Goal: Task Accomplishment & Management: Manage account settings

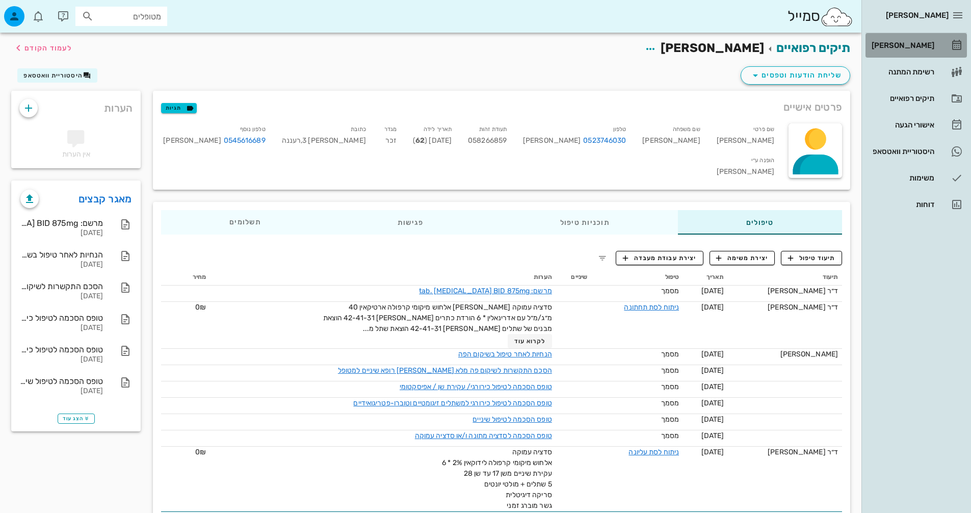
click at [939, 39] on link "[PERSON_NAME]" at bounding box center [915, 45] width 101 height 24
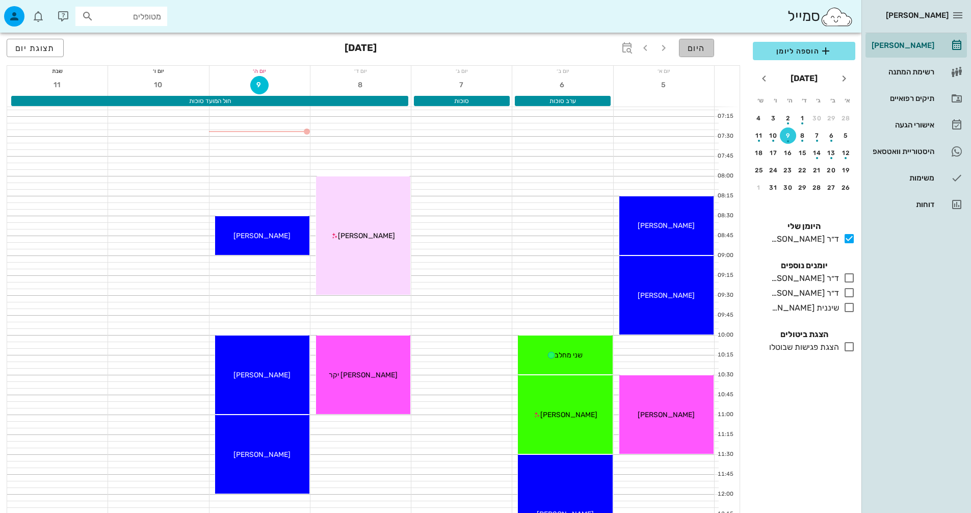
click at [697, 51] on span "היום" at bounding box center [696, 48] width 18 height 10
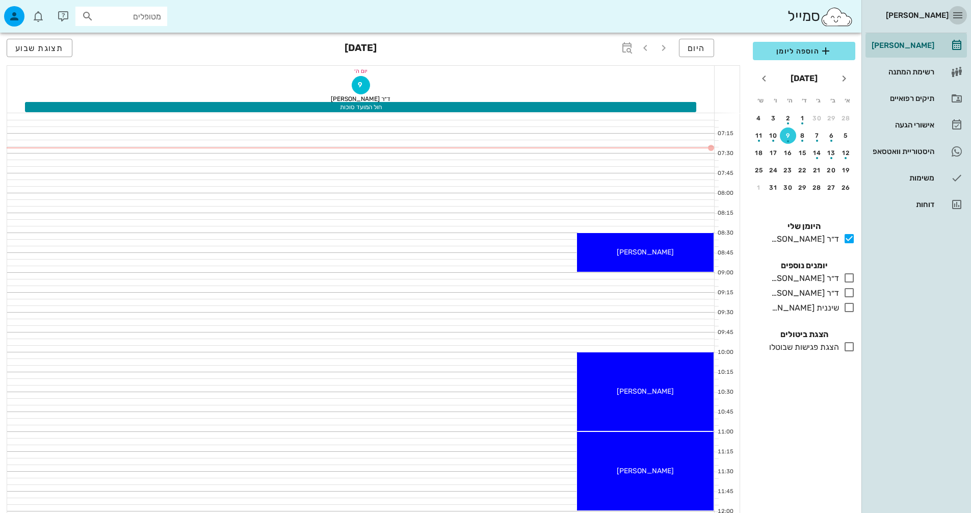
click at [956, 21] on icon "button" at bounding box center [957, 15] width 12 height 12
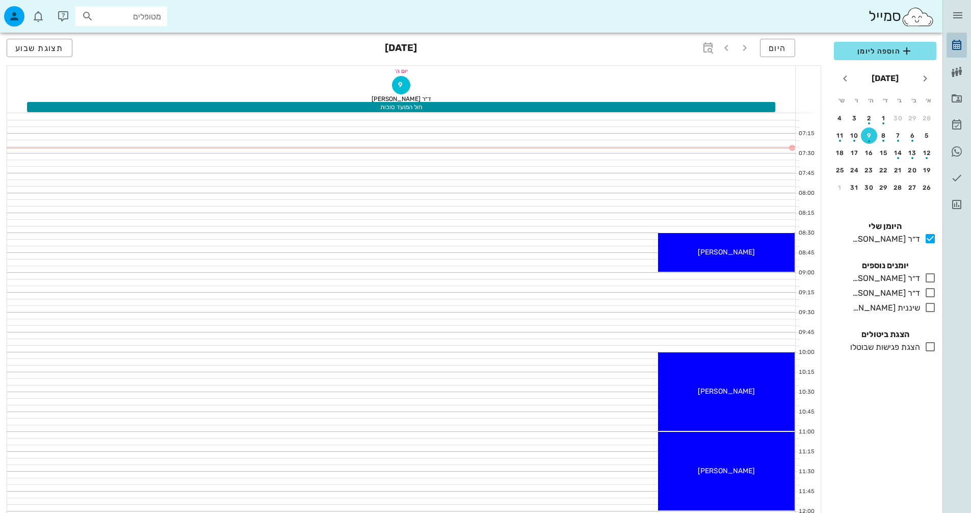
click at [966, 39] on link "[PERSON_NAME]" at bounding box center [956, 45] width 20 height 24
click at [957, 73] on icon at bounding box center [956, 72] width 12 height 12
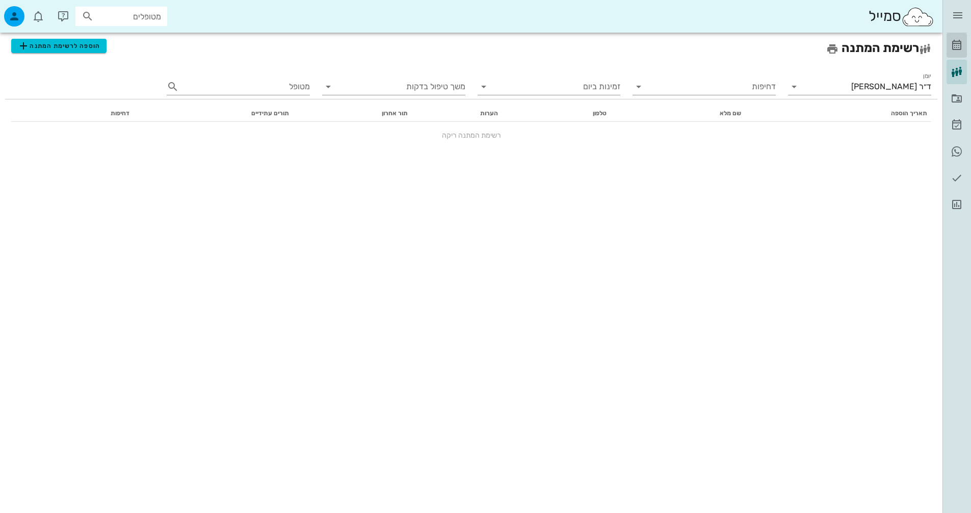
click at [957, 46] on icon at bounding box center [956, 45] width 12 height 12
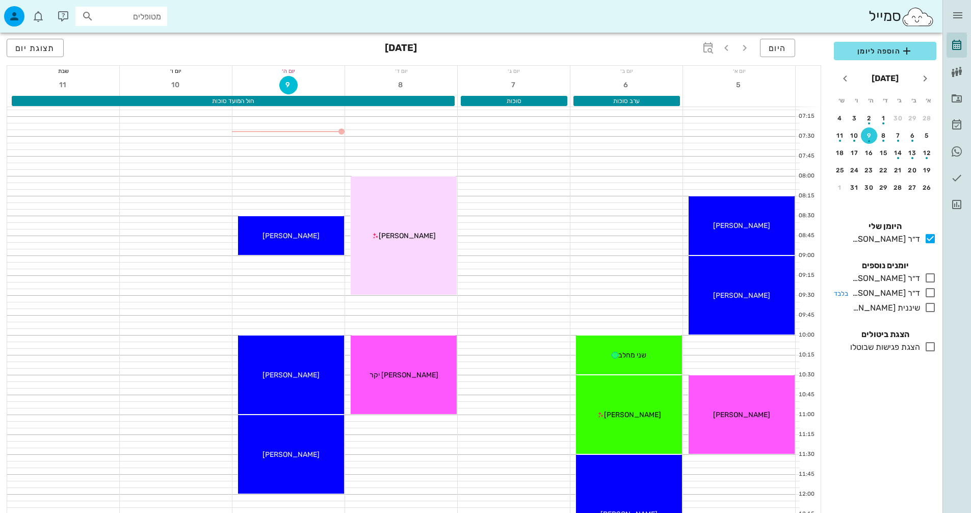
click at [925, 295] on icon at bounding box center [930, 292] width 12 height 12
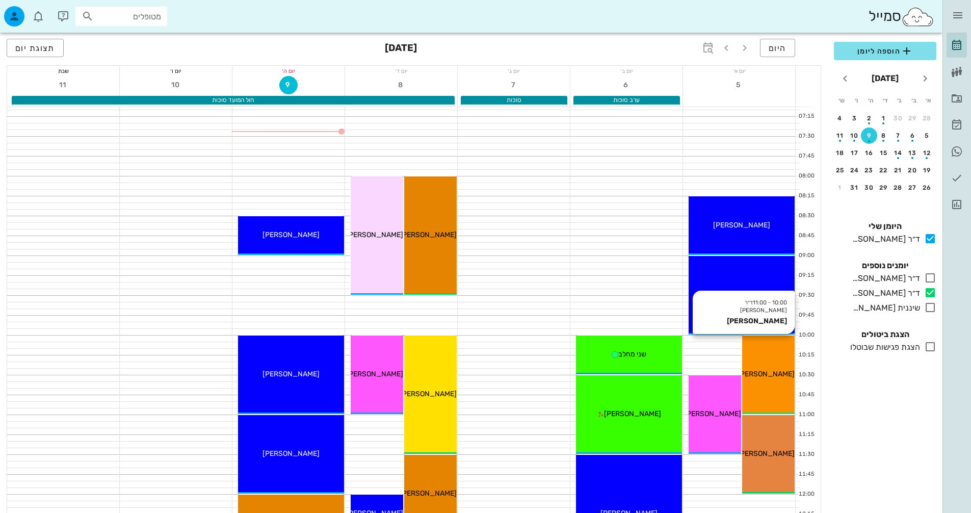
click at [781, 370] on span "[PERSON_NAME]" at bounding box center [765, 373] width 57 height 9
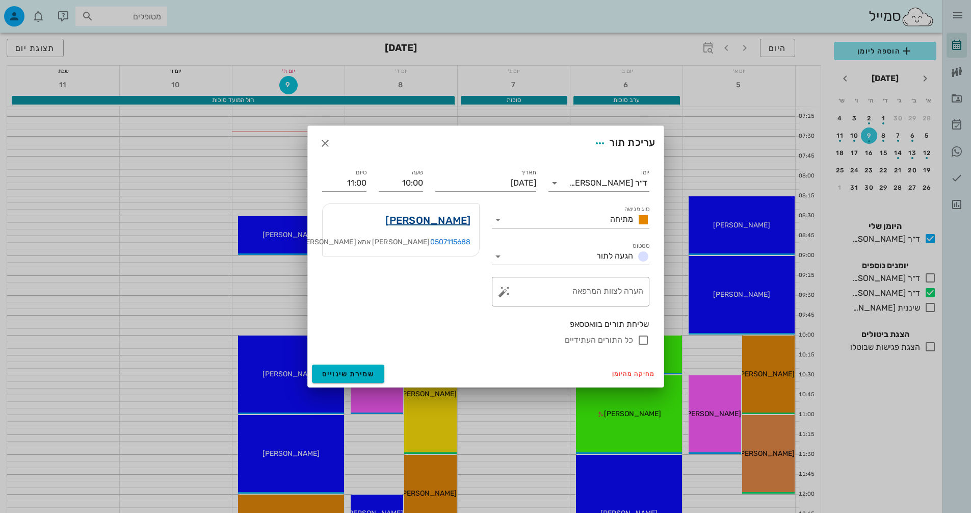
click at [440, 225] on link "[PERSON_NAME]" at bounding box center [427, 220] width 85 height 16
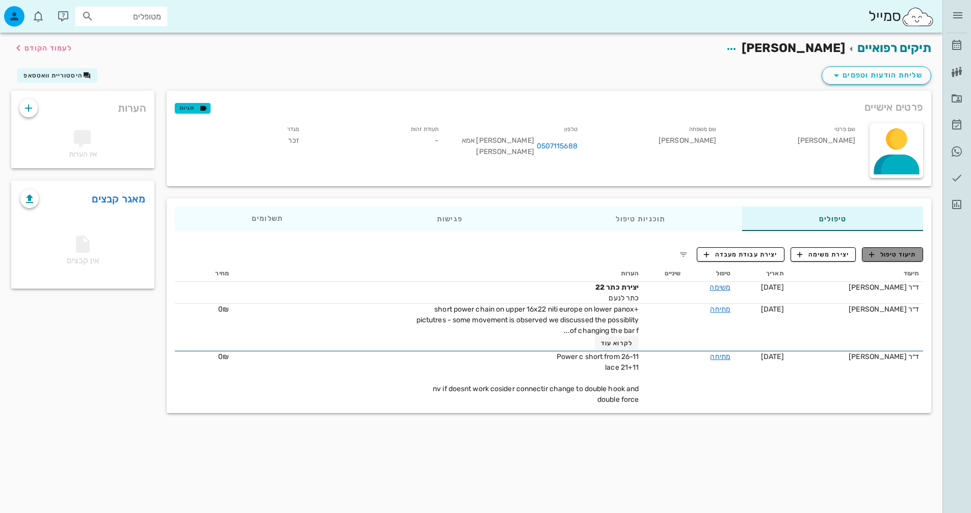
click at [911, 255] on span "תיעוד טיפול" at bounding box center [892, 254] width 47 height 9
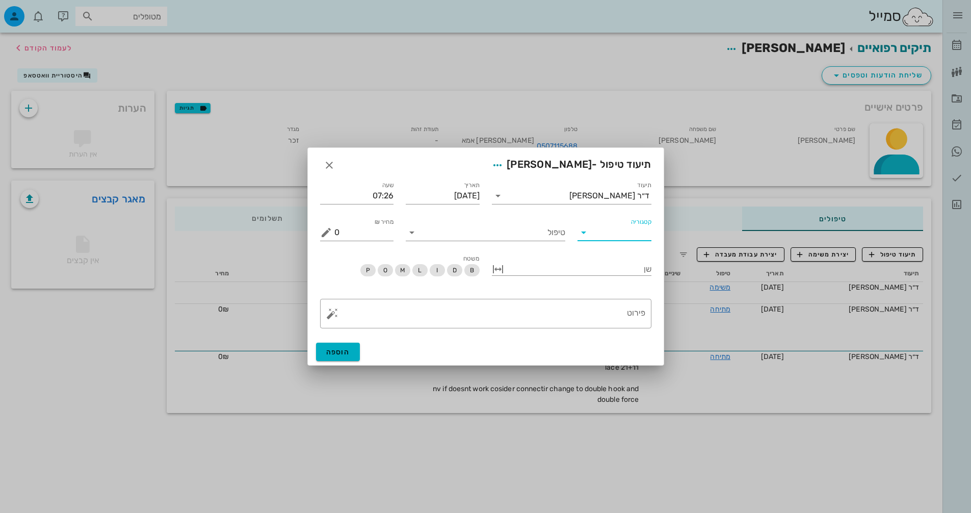
click at [620, 229] on input "קטגוריה" at bounding box center [623, 232] width 58 height 16
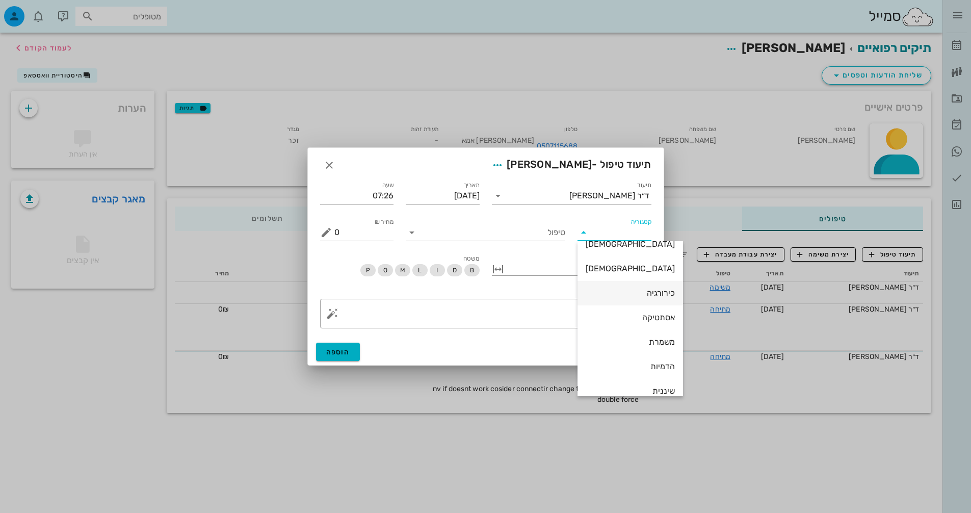
scroll to position [73, 0]
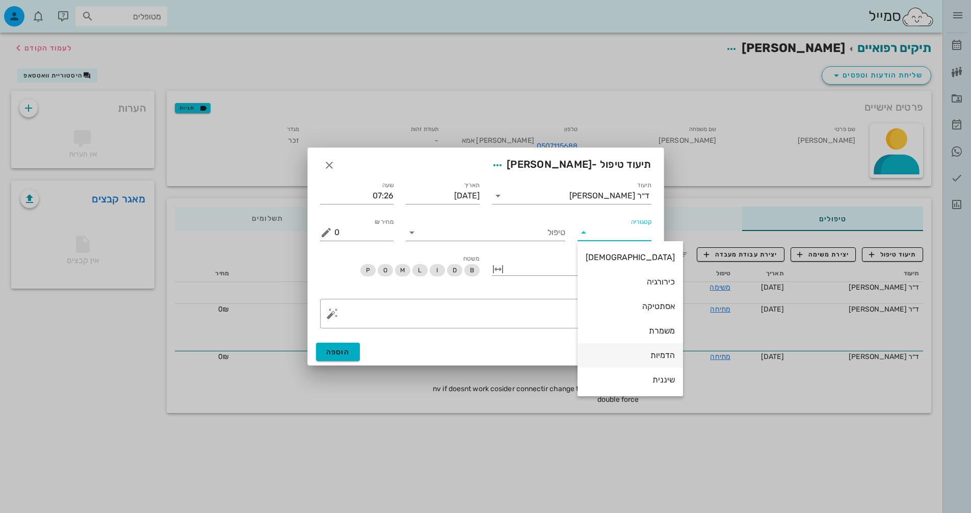
click at [625, 350] on div "הדמיות" at bounding box center [630, 355] width 89 height 22
type input "הדמיות"
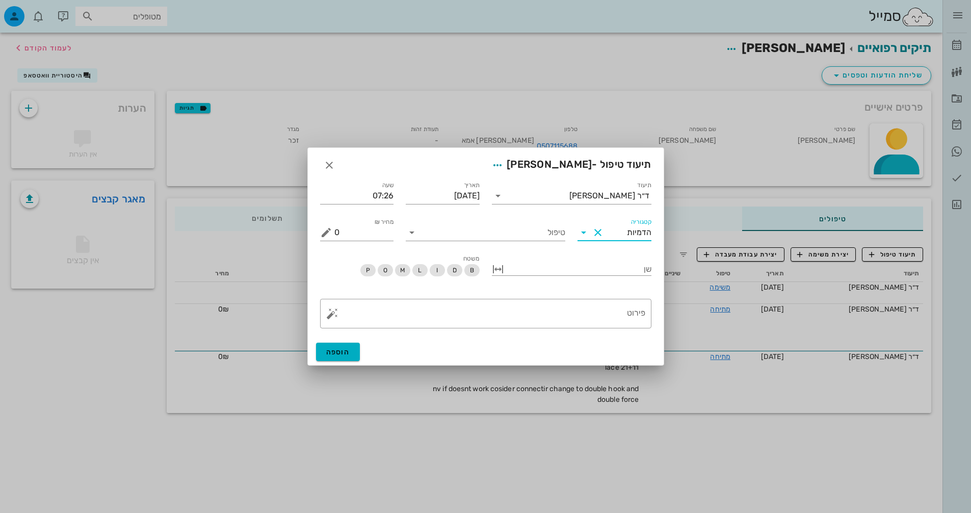
click at [600, 234] on button "Clear קטגוריה" at bounding box center [598, 232] width 12 height 12
click at [548, 228] on input "טיפול" at bounding box center [492, 232] width 145 height 16
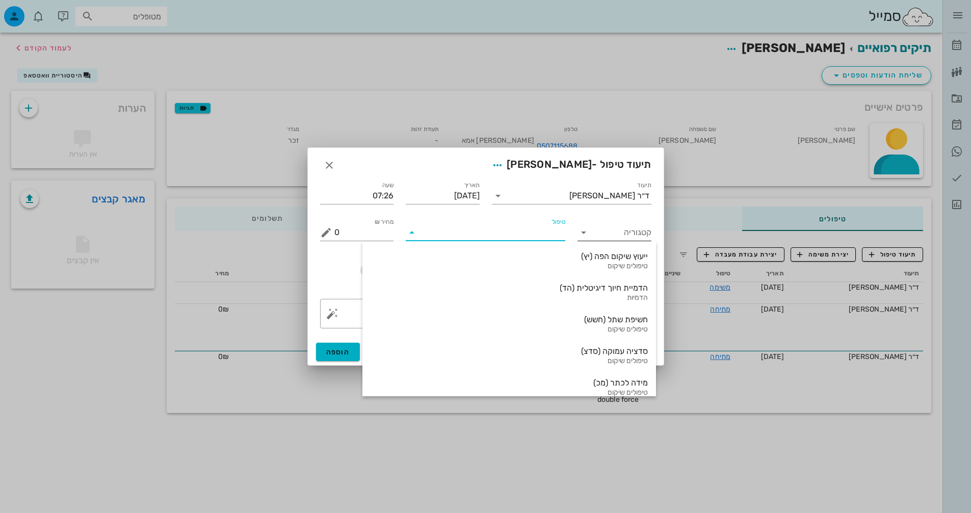
click at [556, 228] on input "טיפול" at bounding box center [492, 232] width 145 height 16
type input "ל"
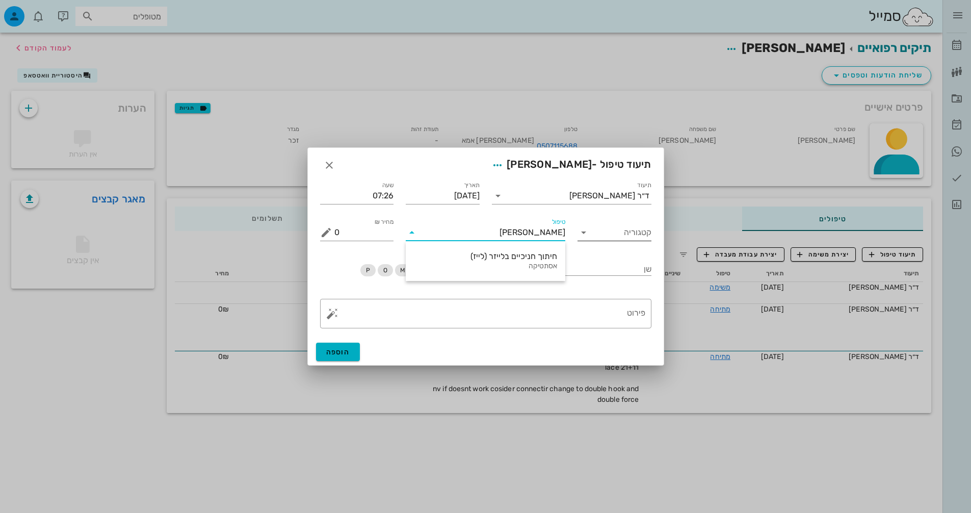
type input "[PERSON_NAME]"
click at [337, 155] on div "תיעוד טיפול - [PERSON_NAME]" at bounding box center [486, 164] width 356 height 32
click at [335, 158] on button "button" at bounding box center [329, 165] width 18 height 18
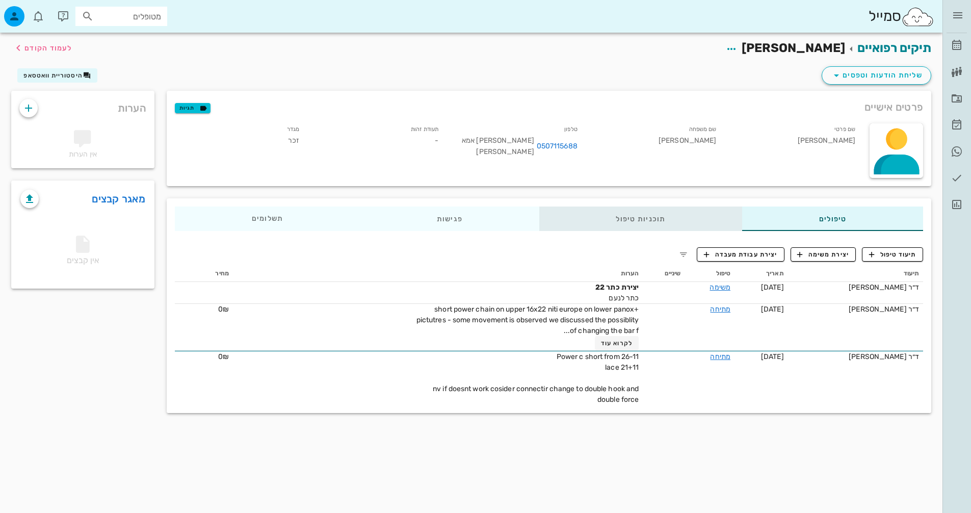
click at [629, 210] on div "תוכניות טיפול" at bounding box center [640, 218] width 203 height 24
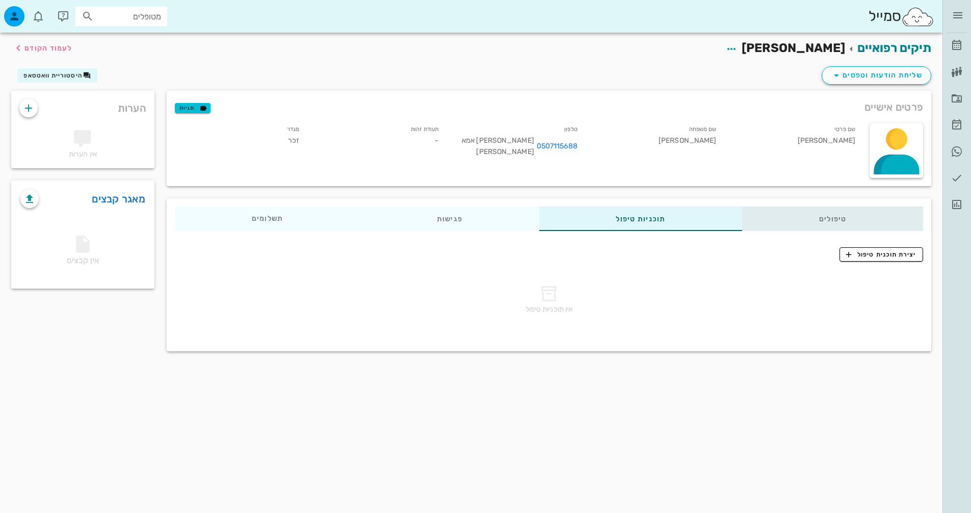
click at [833, 225] on div "טיפולים" at bounding box center [832, 218] width 181 height 24
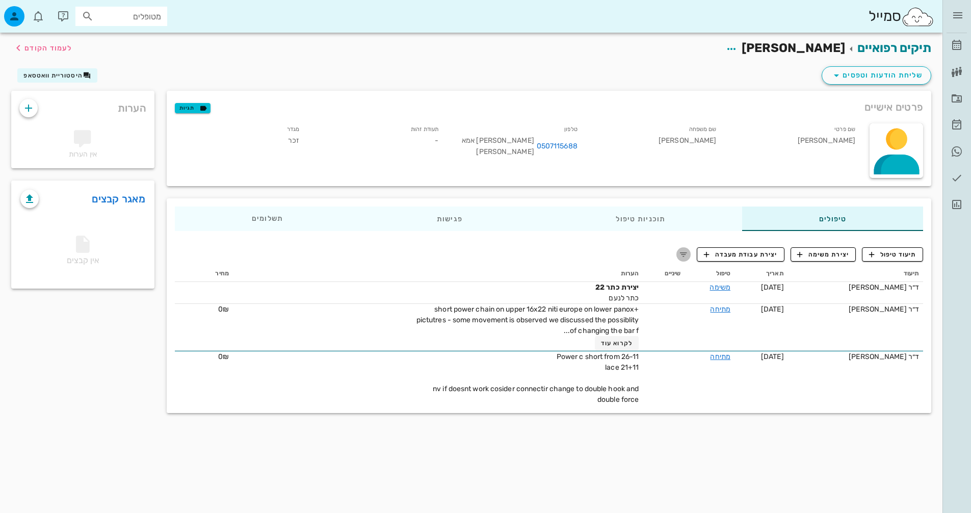
click at [689, 258] on icon "button" at bounding box center [683, 254] width 12 height 12
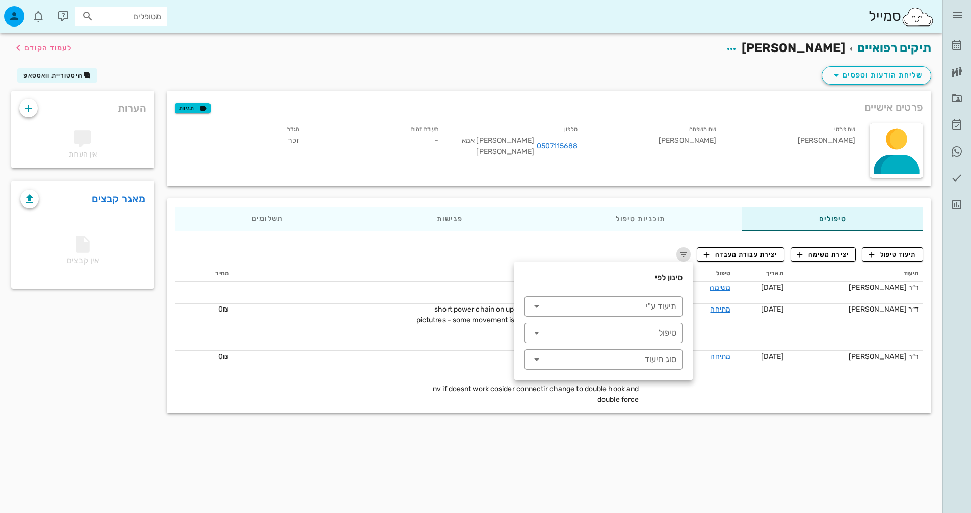
click at [685, 256] on icon "button" at bounding box center [683, 254] width 12 height 12
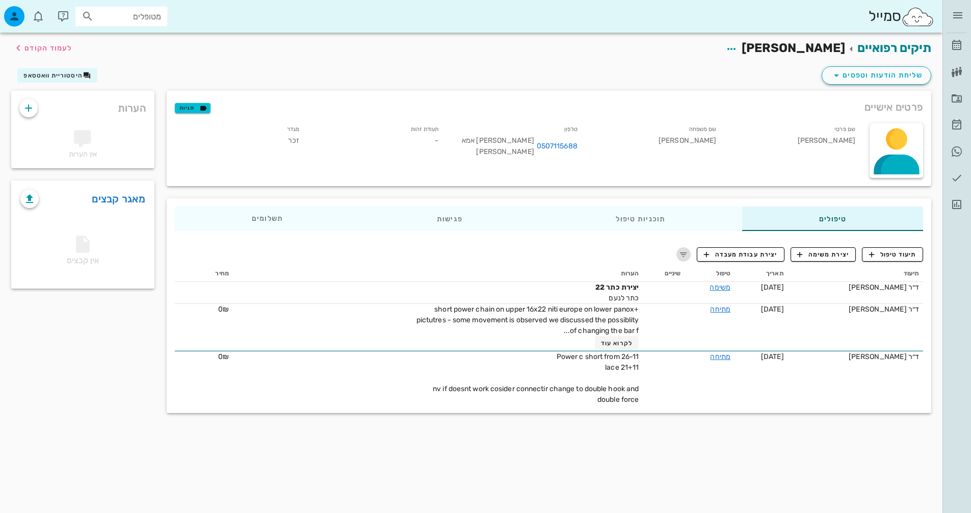
click at [685, 256] on icon "button" at bounding box center [683, 254] width 12 height 12
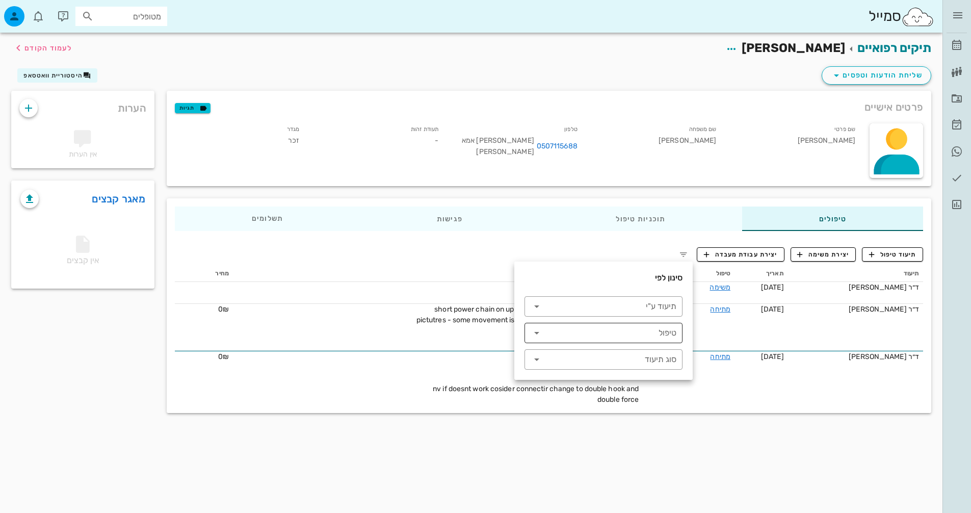
click at [652, 333] on input "טיפול" at bounding box center [611, 333] width 129 height 16
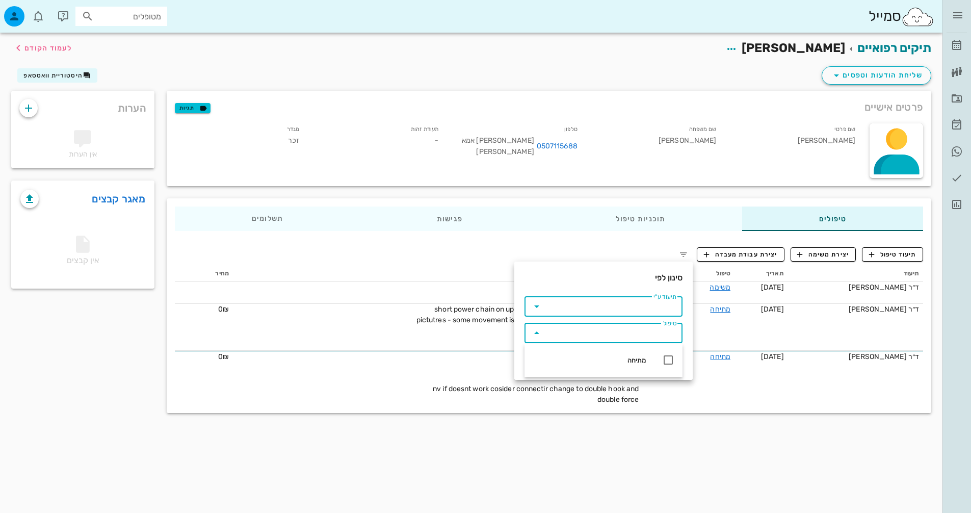
click at [628, 301] on input "תיעוד ע"י" at bounding box center [611, 306] width 129 height 16
click at [626, 280] on div "סינון לפי" at bounding box center [603, 281] width 158 height 18
click at [629, 310] on input "תיעוד ע"י" at bounding box center [611, 306] width 129 height 16
click at [626, 337] on div "ד״ר [PERSON_NAME]" at bounding box center [589, 334] width 113 height 8
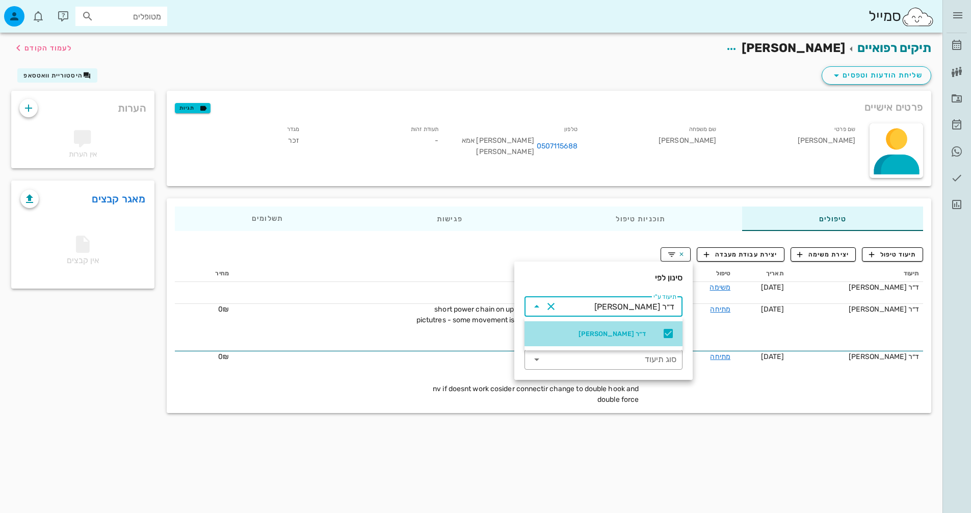
click at [628, 324] on div "ד״ר [PERSON_NAME]" at bounding box center [603, 333] width 158 height 25
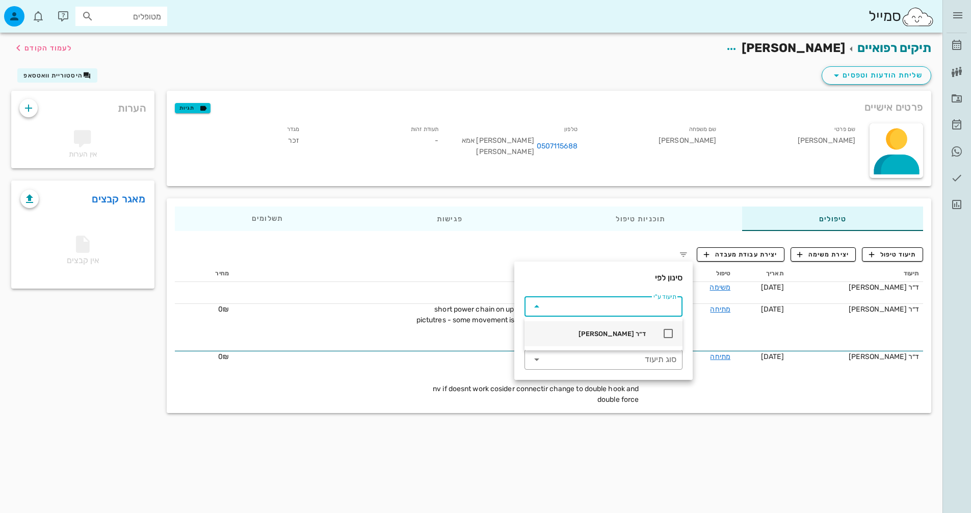
click at [628, 324] on div "ד״ר [PERSON_NAME]" at bounding box center [603, 333] width 158 height 25
click at [628, 278] on div "סינון לפי" at bounding box center [603, 281] width 158 height 18
click at [638, 333] on input "טיפול" at bounding box center [611, 333] width 129 height 16
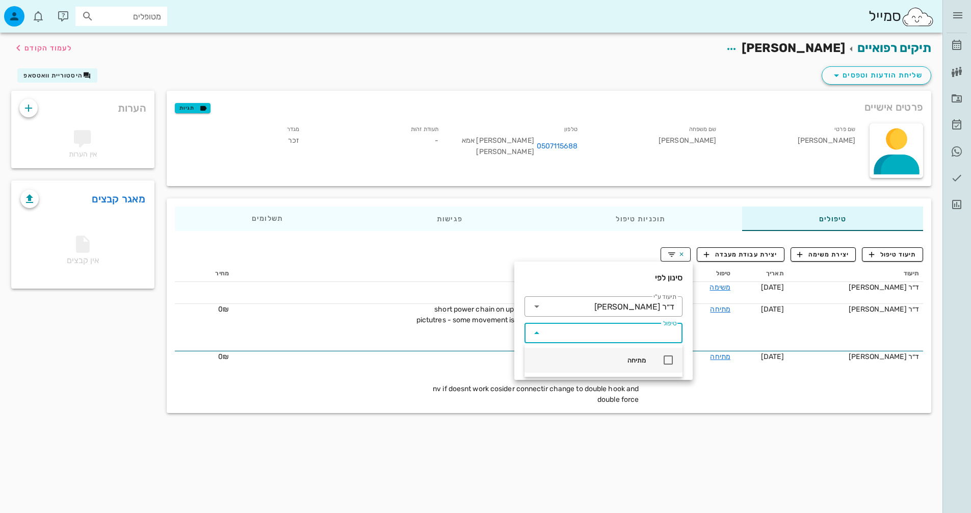
click at [637, 363] on div "מתיחה" at bounding box center [589, 360] width 113 height 8
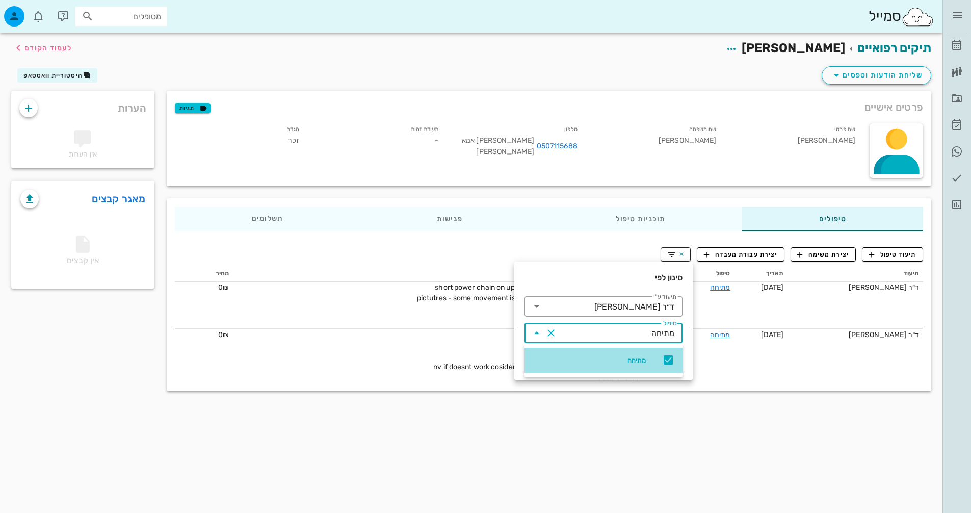
click at [666, 360] on icon at bounding box center [668, 360] width 12 height 12
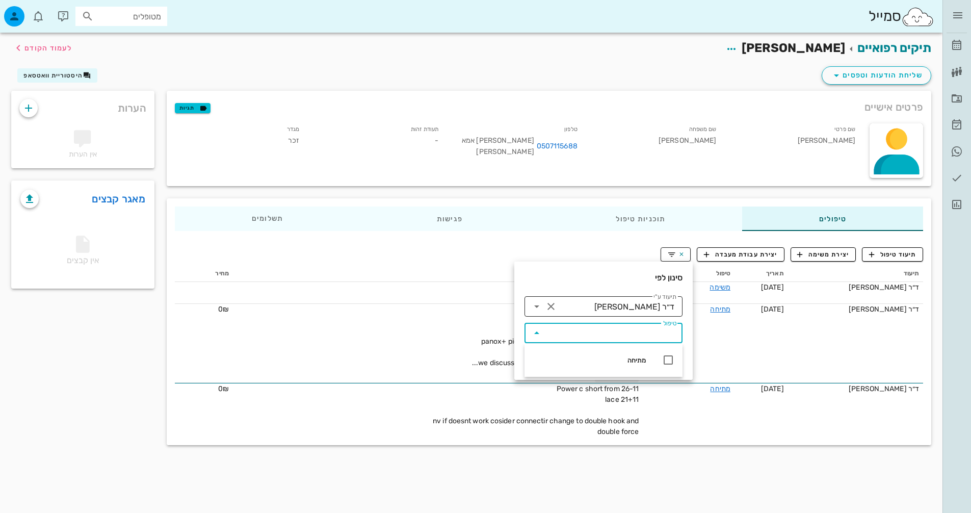
click at [665, 302] on div "ד״ר [PERSON_NAME]" at bounding box center [634, 306] width 80 height 9
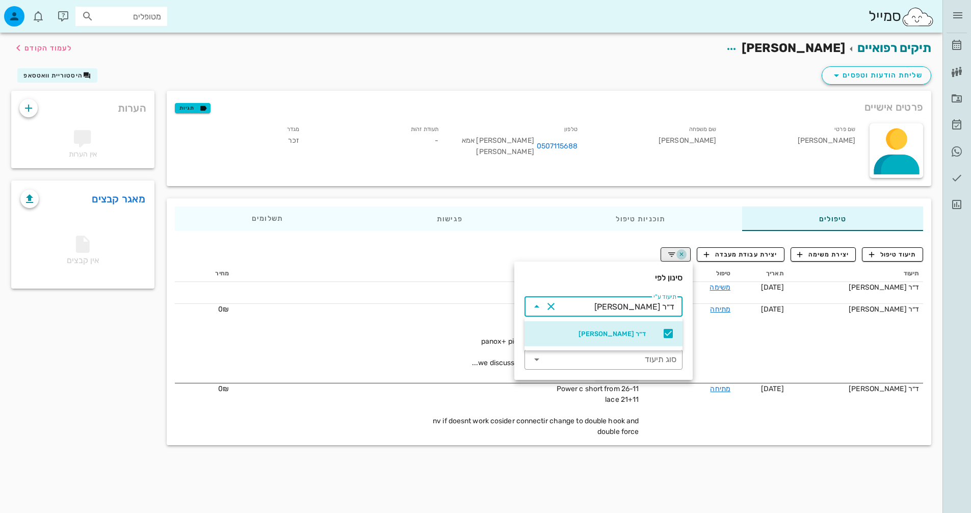
click at [681, 253] on icon "button" at bounding box center [681, 254] width 9 height 9
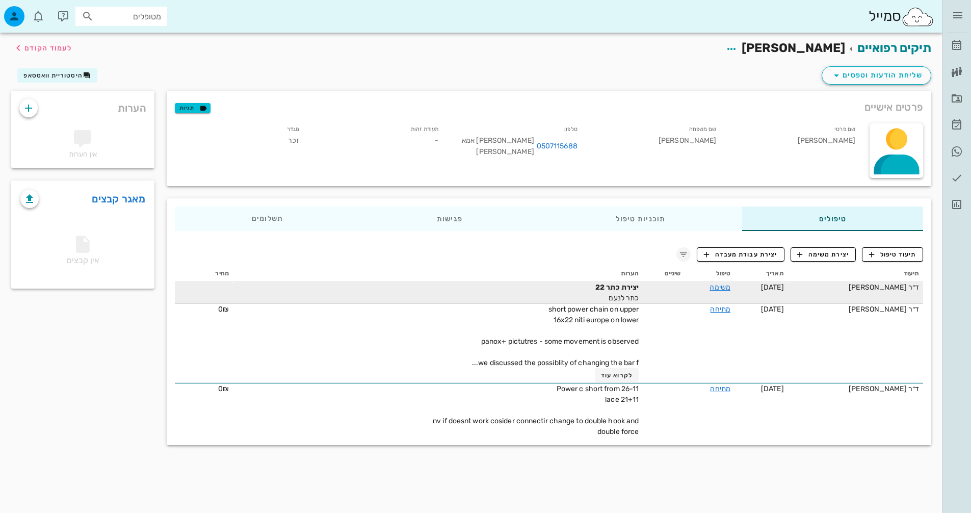
click at [646, 291] on td at bounding box center [664, 293] width 42 height 22
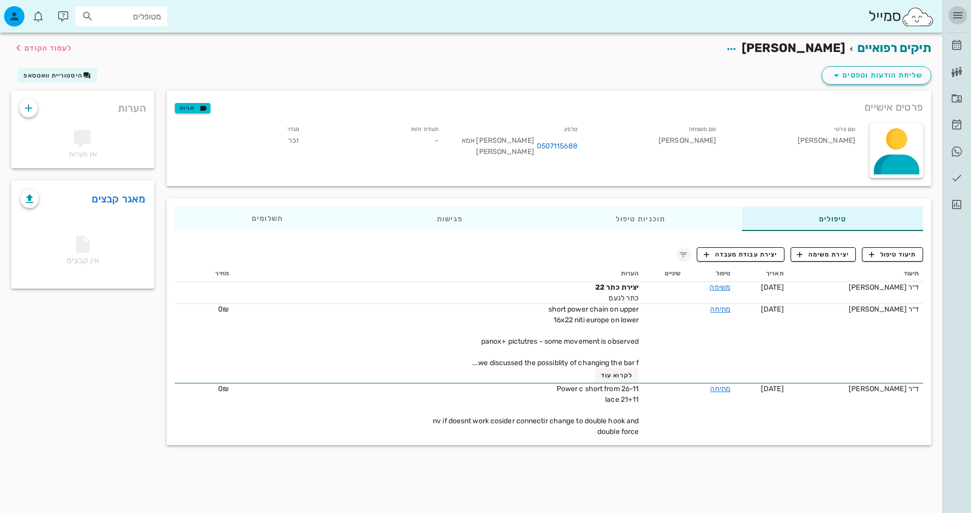
click at [958, 19] on icon "button" at bounding box center [957, 15] width 12 height 12
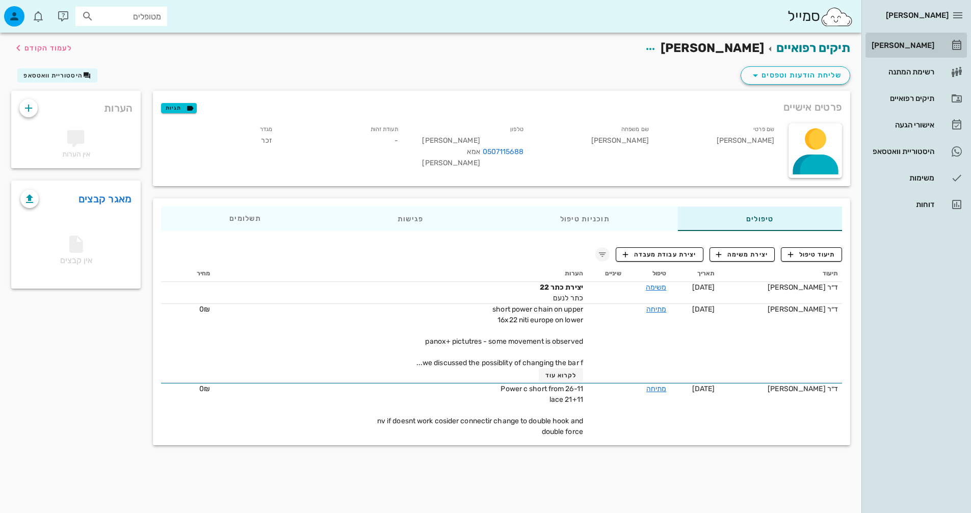
click at [948, 49] on link "[PERSON_NAME]" at bounding box center [915, 45] width 101 height 24
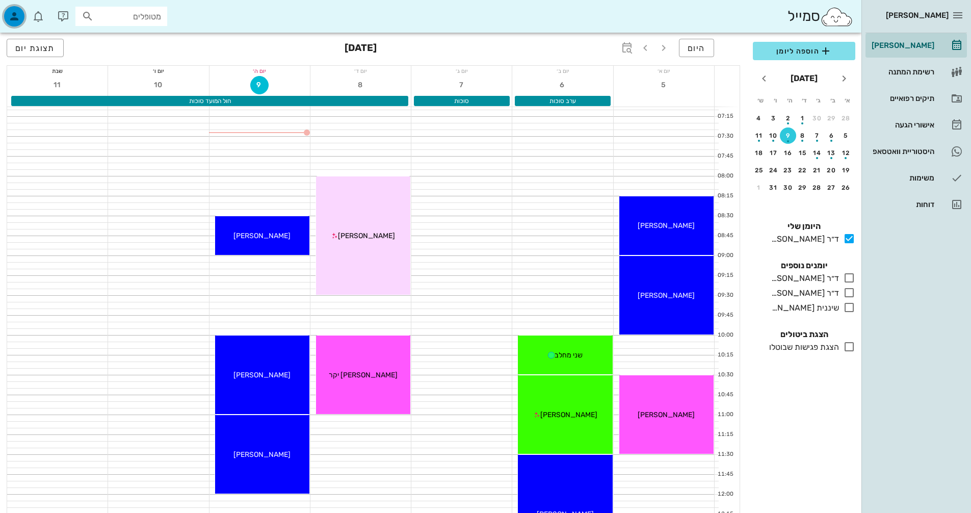
click at [13, 13] on icon "button" at bounding box center [14, 16] width 12 height 12
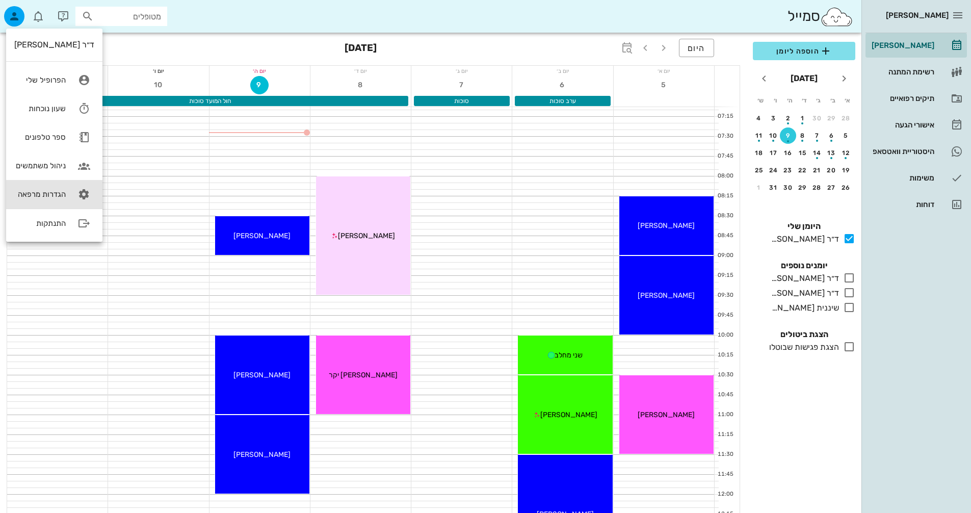
click at [51, 191] on div "הגדרות מרפאה" at bounding box center [39, 194] width 51 height 9
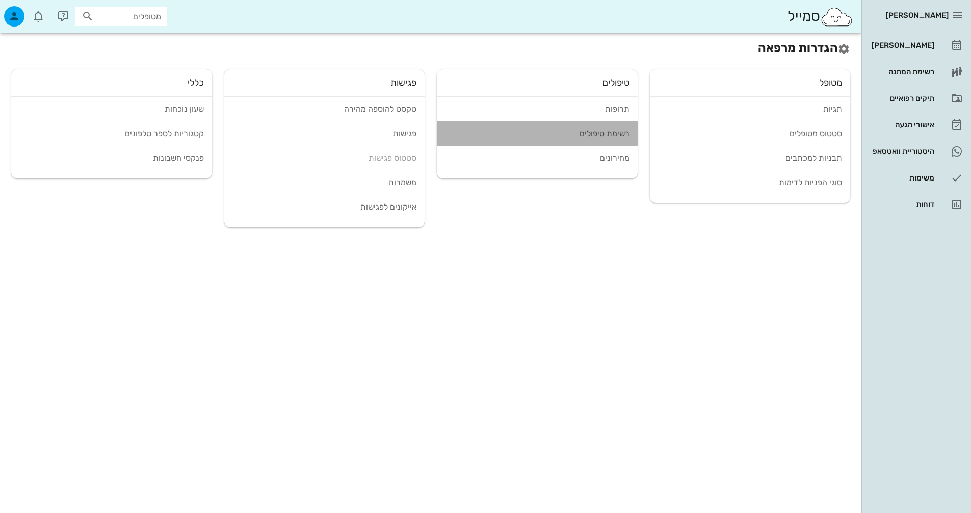
click at [601, 128] on link "רשימת טיפולים" at bounding box center [537, 133] width 201 height 24
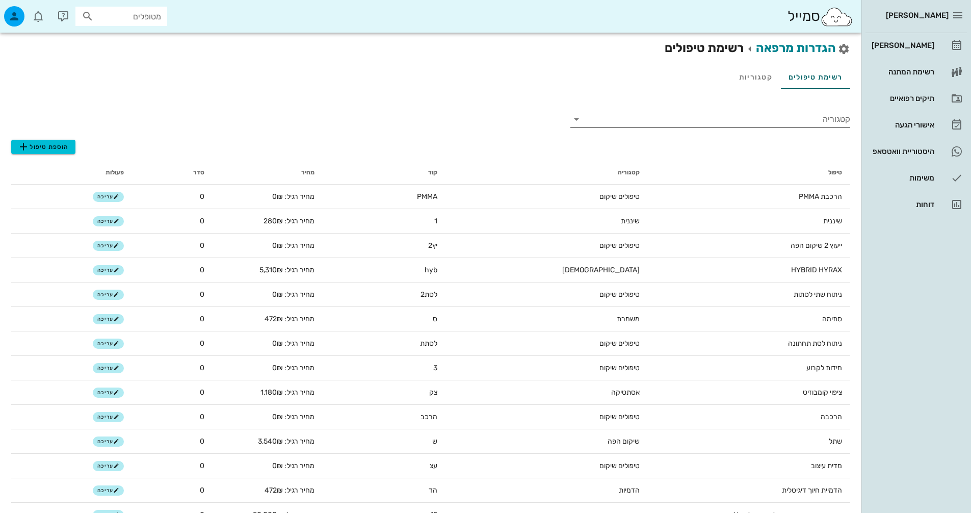
click at [828, 105] on div "קטגוריה" at bounding box center [710, 116] width 280 height 22
click at [826, 112] on input "קטגוריה" at bounding box center [718, 119] width 263 height 16
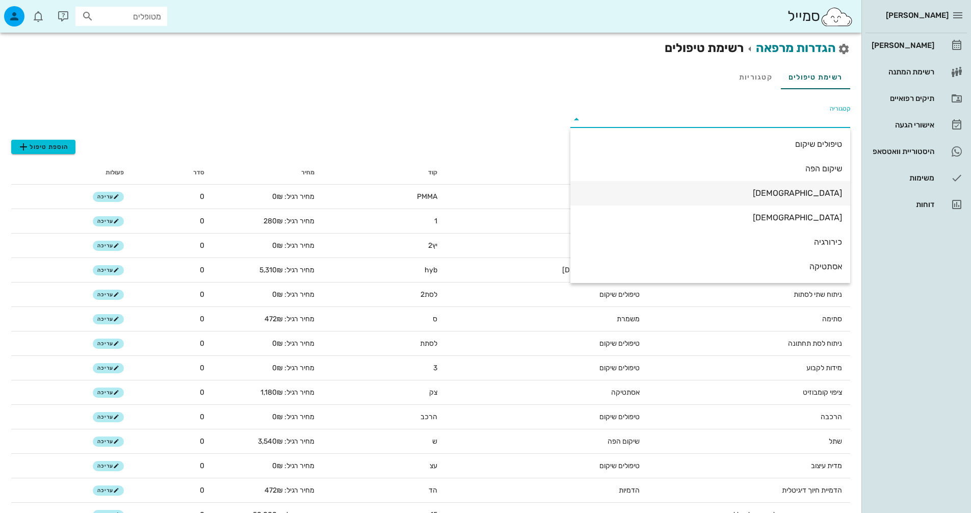
click at [821, 191] on div "[DEMOGRAPHIC_DATA]" at bounding box center [709, 193] width 263 height 10
type input "[DEMOGRAPHIC_DATA]"
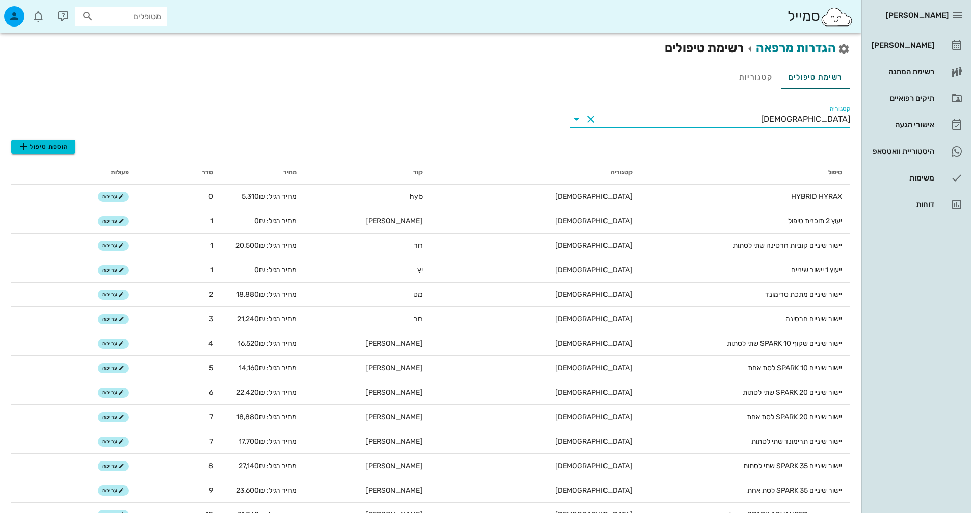
click at [48, 134] on div "הוספת טיפול" at bounding box center [430, 144] width 839 height 20
click at [48, 143] on span "הוספת טיפול" at bounding box center [42, 147] width 51 height 12
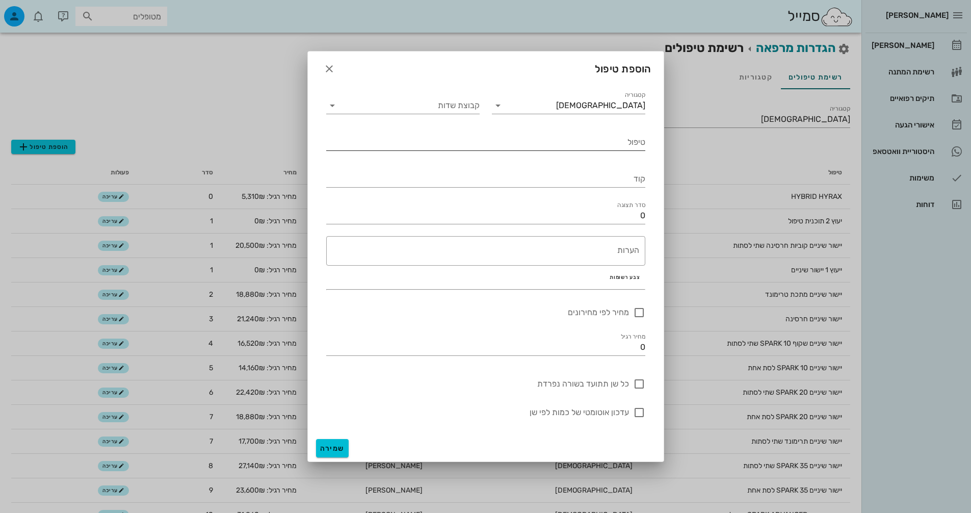
click at [398, 140] on input "טיפול" at bounding box center [485, 142] width 319 height 16
type input "חיתוך חניכיים אחרי יישור"
click at [564, 170] on div "קוד" at bounding box center [485, 176] width 319 height 22
click at [558, 178] on input "קוד" at bounding box center [485, 179] width 319 height 16
type input "חית"
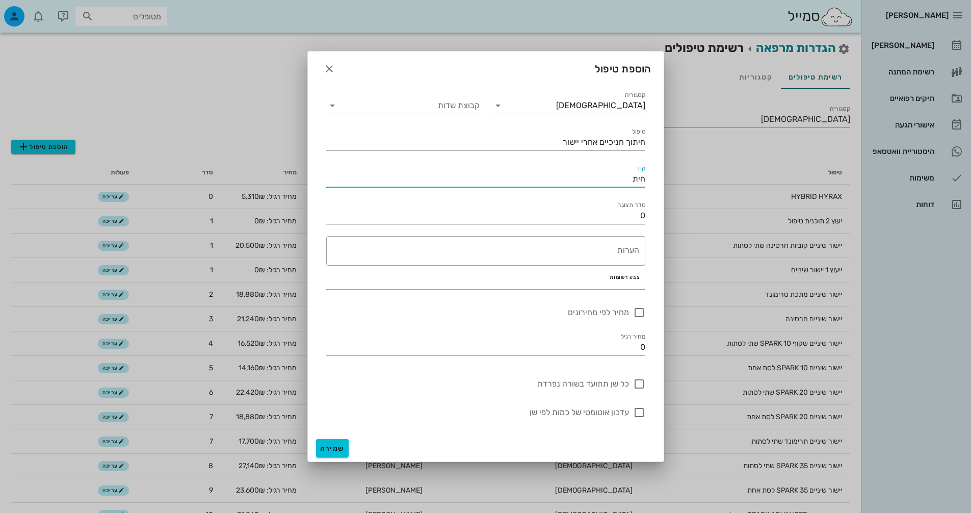
click at [621, 221] on input "0" at bounding box center [485, 215] width 319 height 16
type input "15"
click at [628, 341] on input "0" at bounding box center [485, 347] width 319 height 16
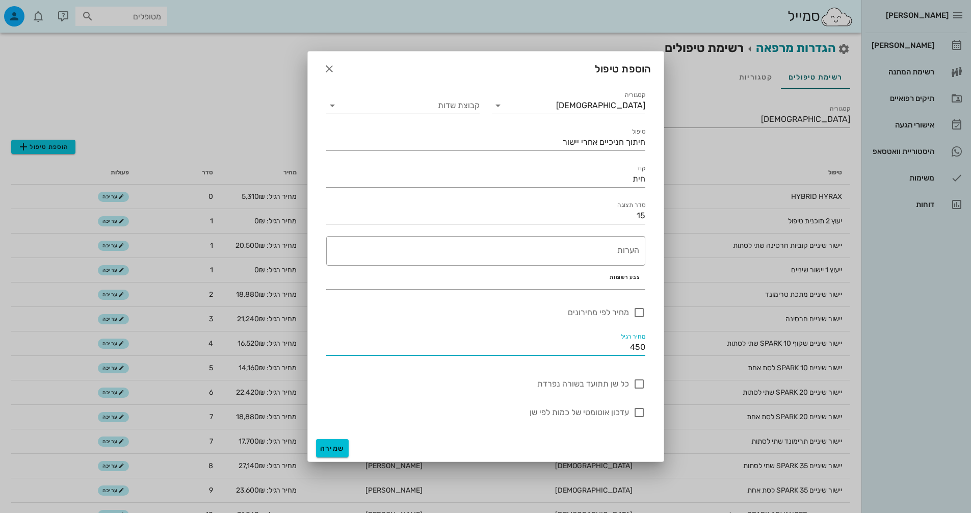
type input "450"
click at [451, 97] on div "קבוצת שדות" at bounding box center [402, 105] width 153 height 16
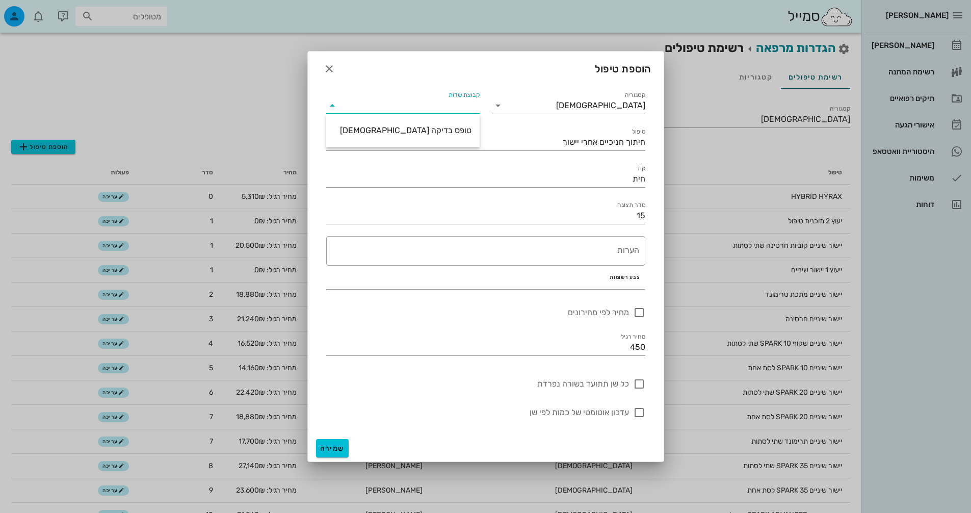
click at [456, 83] on div "הוספת טיפול" at bounding box center [486, 67] width 356 height 32
click at [320, 439] on button "שמירה" at bounding box center [332, 448] width 33 height 18
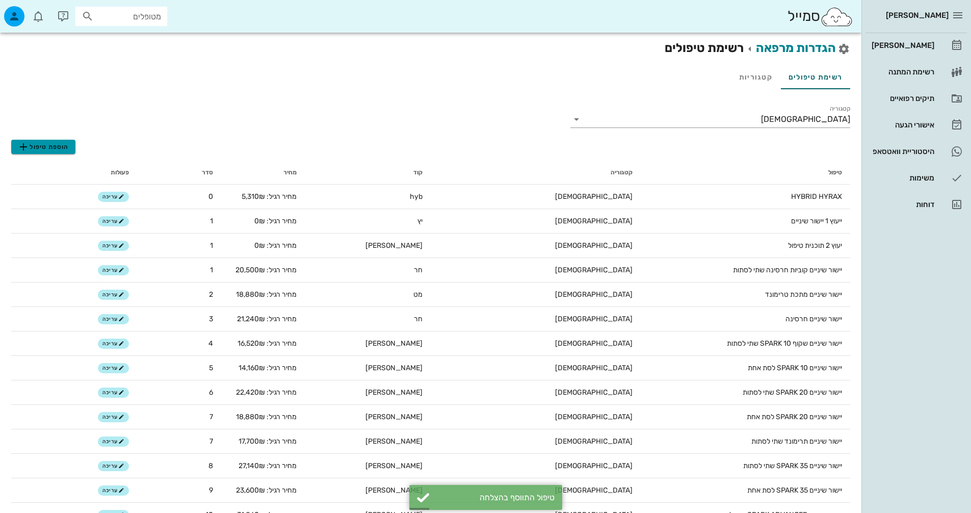
click at [60, 152] on span "הוספת טיפול" at bounding box center [42, 147] width 51 height 12
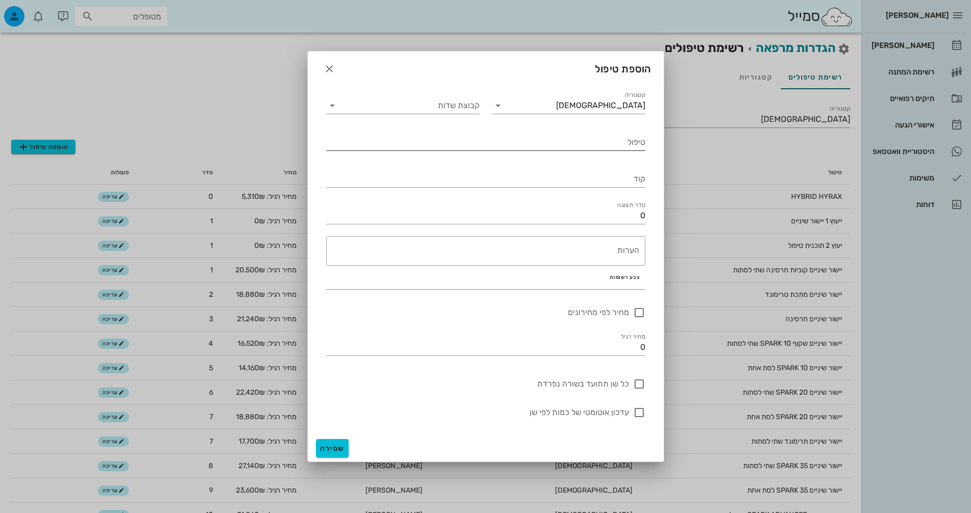
click at [576, 148] on input "טיפול" at bounding box center [485, 142] width 319 height 16
type input "ביקורת [DEMOGRAPHIC_DATA]"
drag, startPoint x: 622, startPoint y: 173, endPoint x: 622, endPoint y: 179, distance: 5.6
click at [622, 174] on input "קוד" at bounding box center [485, 179] width 319 height 16
type input "ביקאורתו"
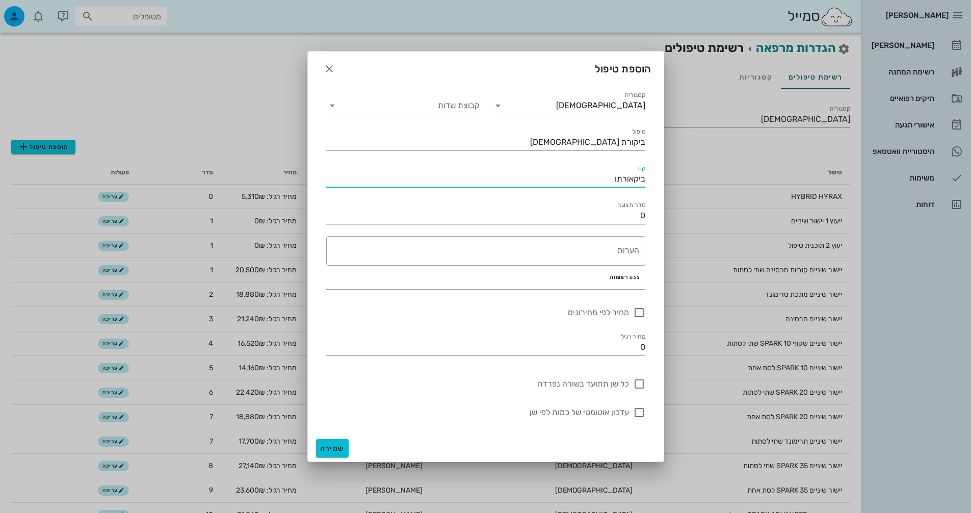
click at [603, 208] on input "0" at bounding box center [485, 215] width 319 height 16
click at [603, 209] on input "0" at bounding box center [485, 215] width 319 height 16
type input "15"
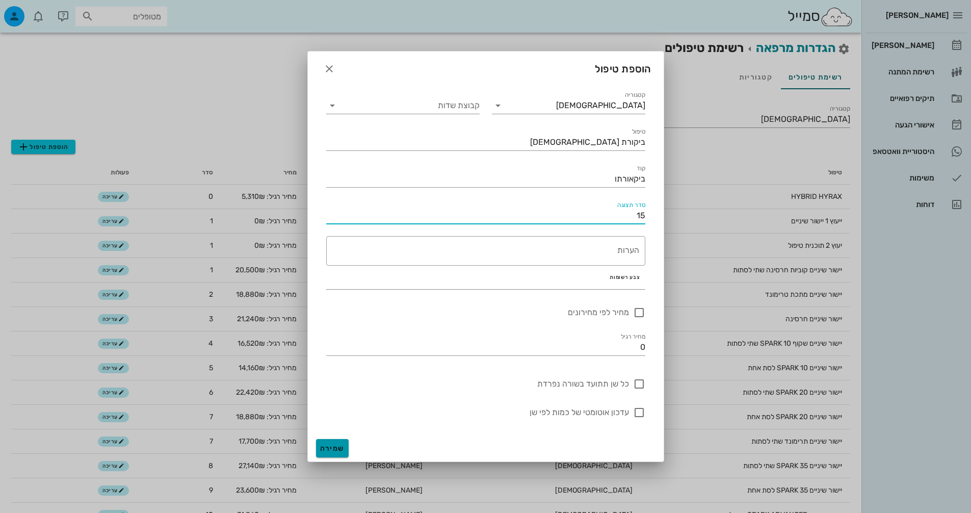
click at [328, 441] on button "שמירה" at bounding box center [332, 448] width 33 height 18
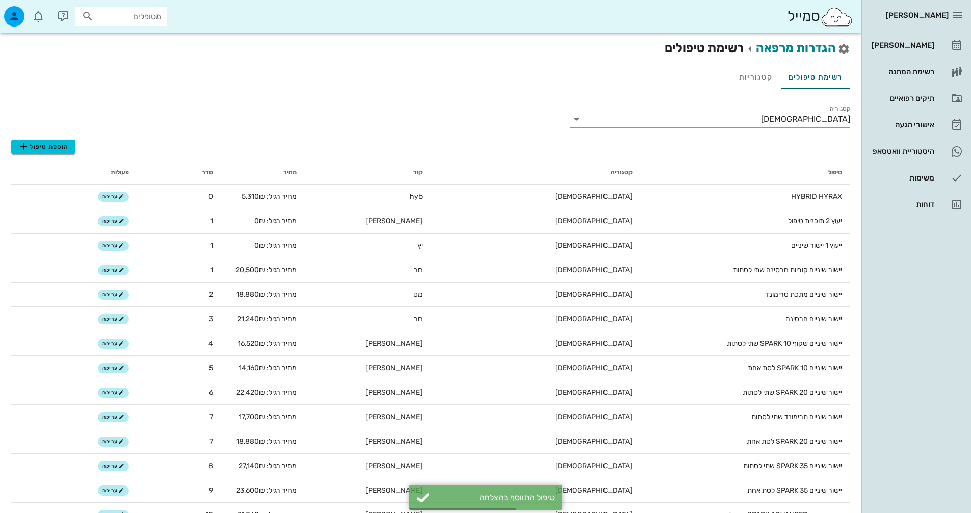
click at [57, 150] on span "הוספת טיפול" at bounding box center [42, 147] width 51 height 12
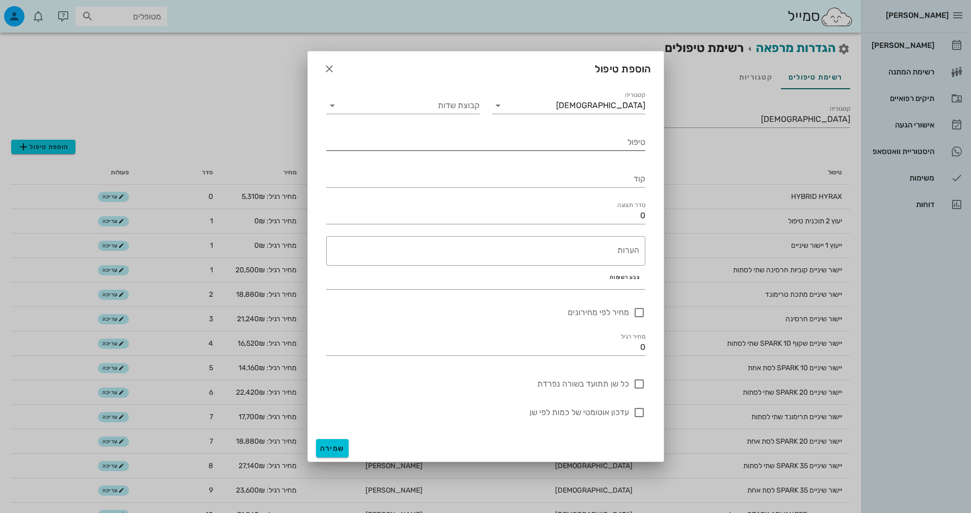
click at [607, 139] on input "טיפול" at bounding box center [485, 142] width 319 height 16
type input "ב"
click at [328, 63] on icon "button" at bounding box center [329, 69] width 12 height 12
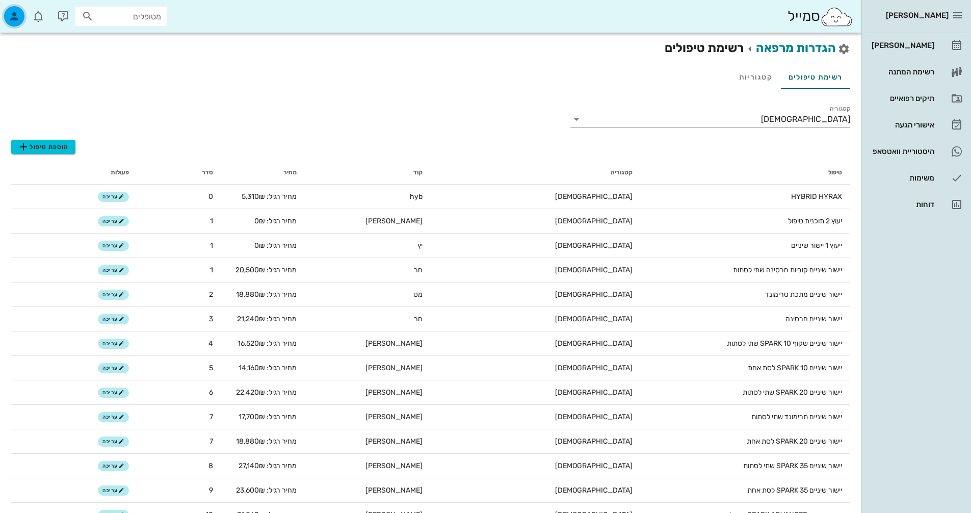
click at [12, 10] on icon "button" at bounding box center [14, 16] width 12 height 12
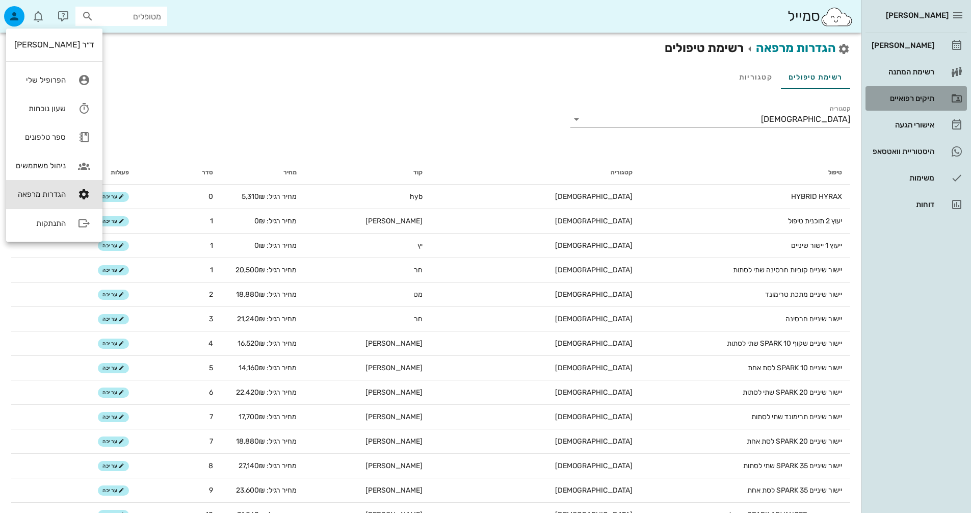
click at [908, 89] on link "תיקים רפואיים" at bounding box center [915, 98] width 101 height 24
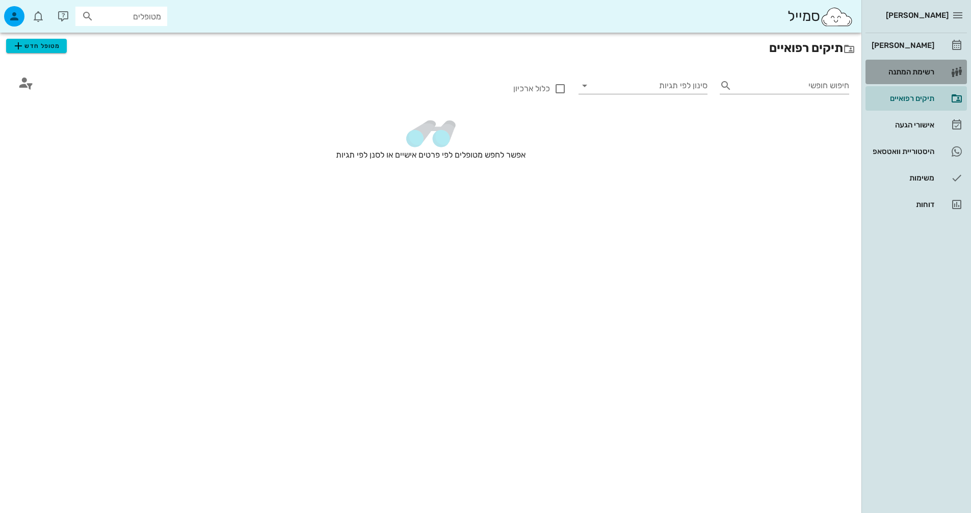
click at [909, 76] on div "רשימת המתנה" at bounding box center [901, 72] width 65 height 16
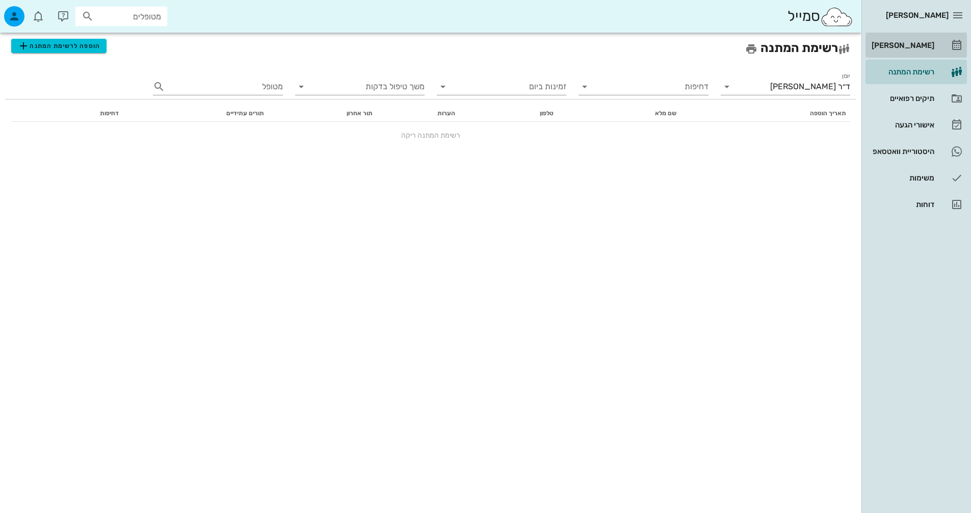
click at [953, 41] on icon at bounding box center [956, 45] width 12 height 12
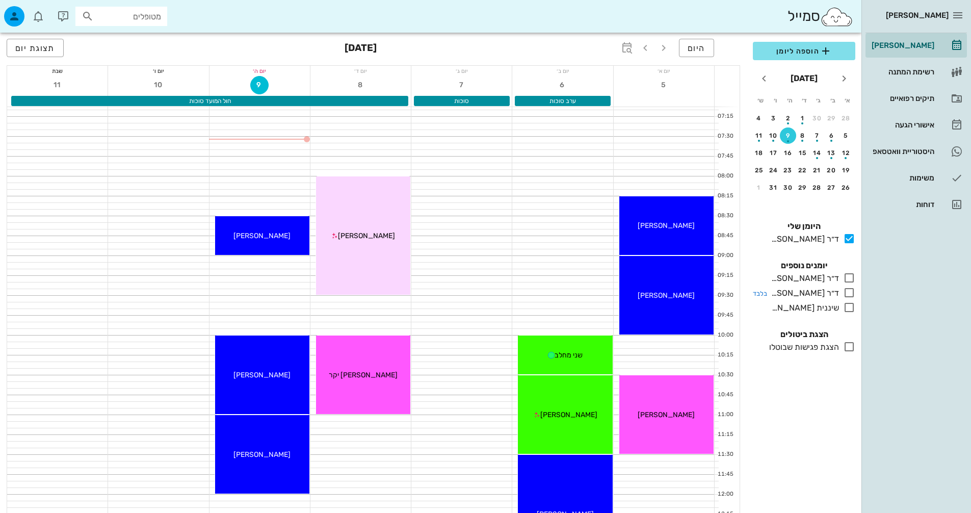
click at [852, 298] on icon at bounding box center [849, 292] width 12 height 12
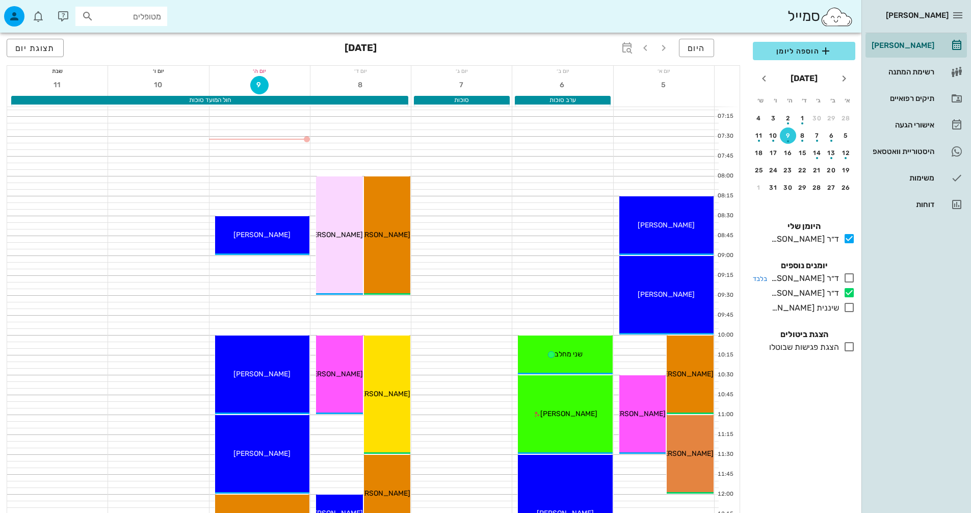
click at [849, 278] on icon at bounding box center [849, 278] width 12 height 12
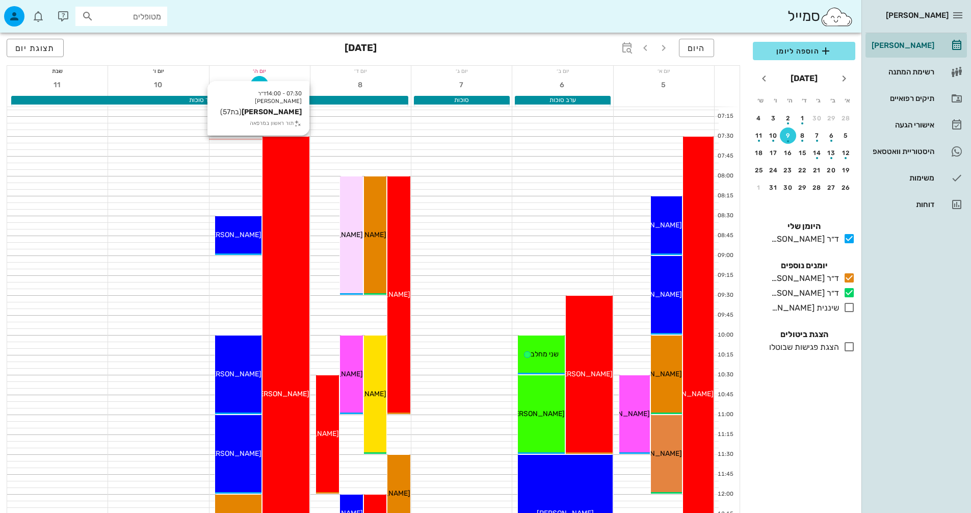
click at [290, 359] on div "07:30 - 14:00 ד״ר [PERSON_NAME] (בת 57 ) תור ראשון במרפאה [PERSON_NAME]" at bounding box center [285, 395] width 47 height 516
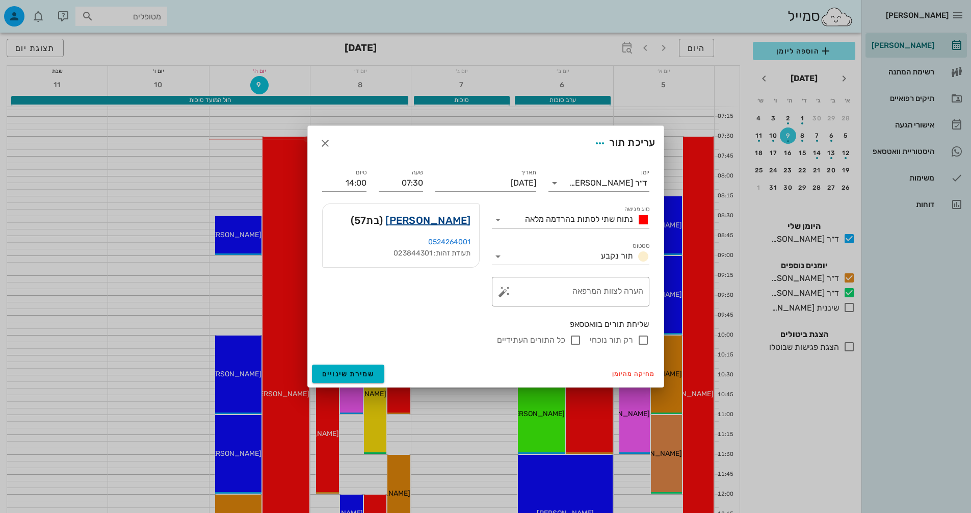
click at [440, 223] on link "[PERSON_NAME]" at bounding box center [427, 220] width 85 height 16
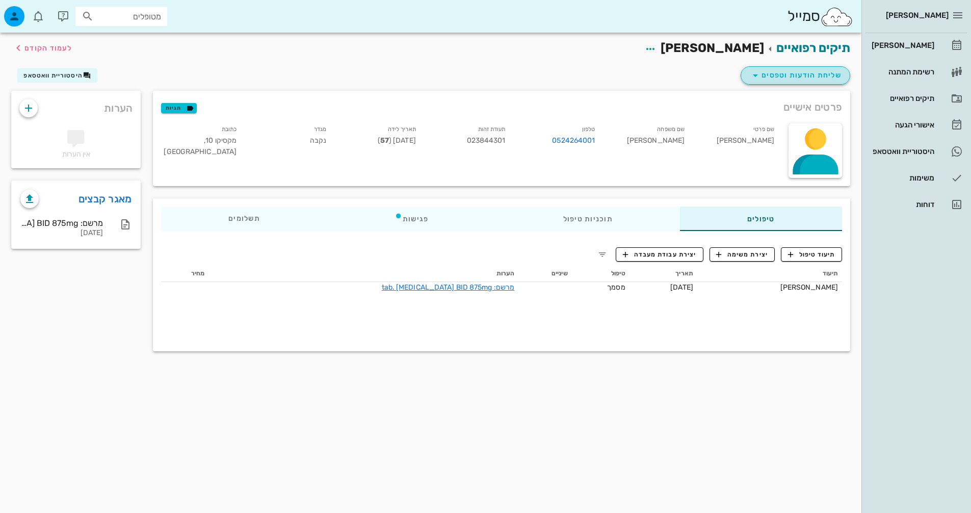
click at [758, 72] on icon "button" at bounding box center [755, 75] width 12 height 12
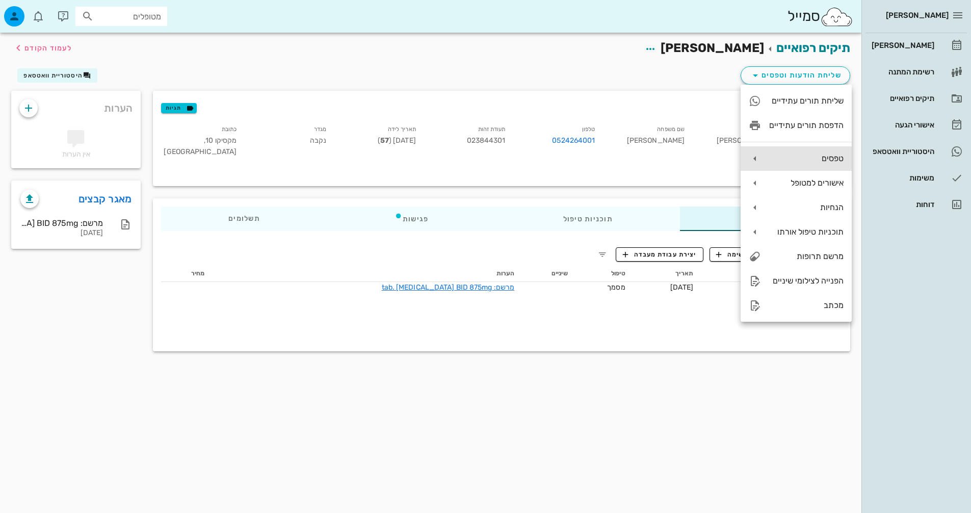
click at [768, 159] on div "טפסים" at bounding box center [795, 158] width 111 height 24
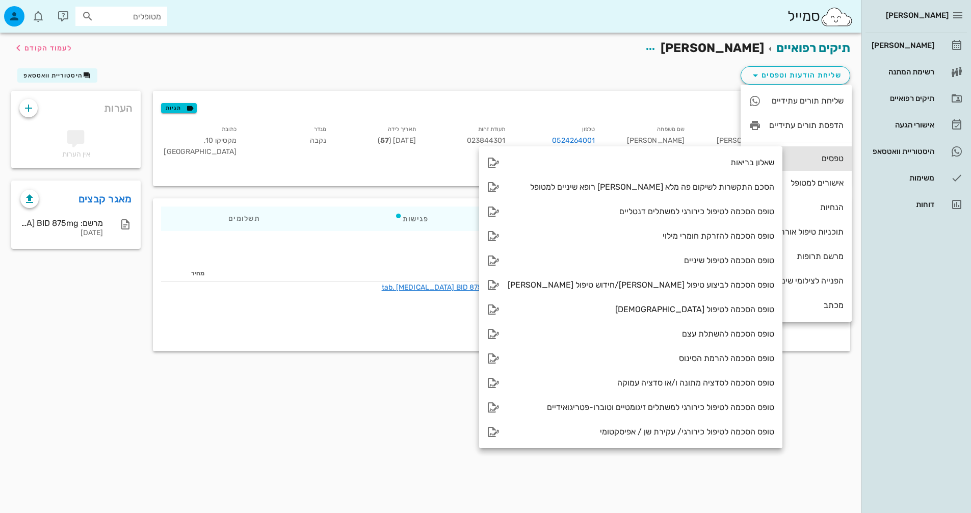
click at [768, 159] on div "טפסים" at bounding box center [795, 158] width 111 height 24
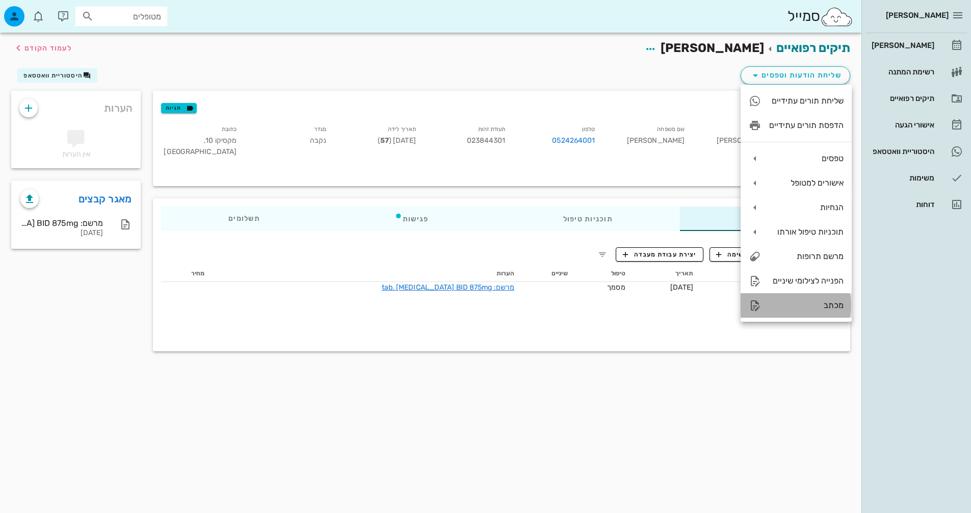
click at [821, 302] on div "מכתב" at bounding box center [806, 305] width 74 height 10
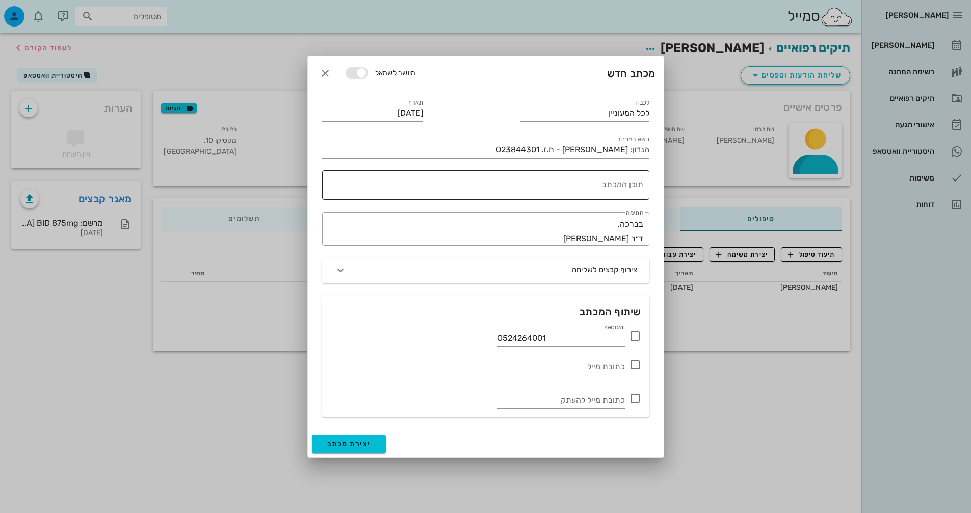
click at [629, 183] on textarea "תוכן המכתב" at bounding box center [483, 187] width 319 height 24
drag, startPoint x: 337, startPoint y: 78, endPoint x: 332, endPoint y: 78, distance: 5.6
click at [333, 78] on div "מיושר לשמאל" at bounding box center [366, 73] width 100 height 18
click at [332, 78] on span "button" at bounding box center [325, 73] width 18 height 12
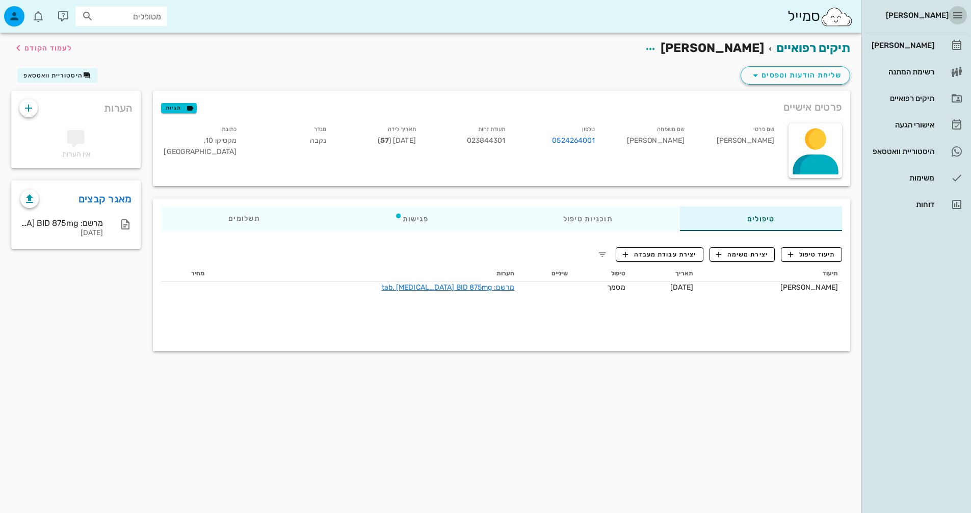
click at [963, 15] on icon "button" at bounding box center [957, 15] width 12 height 12
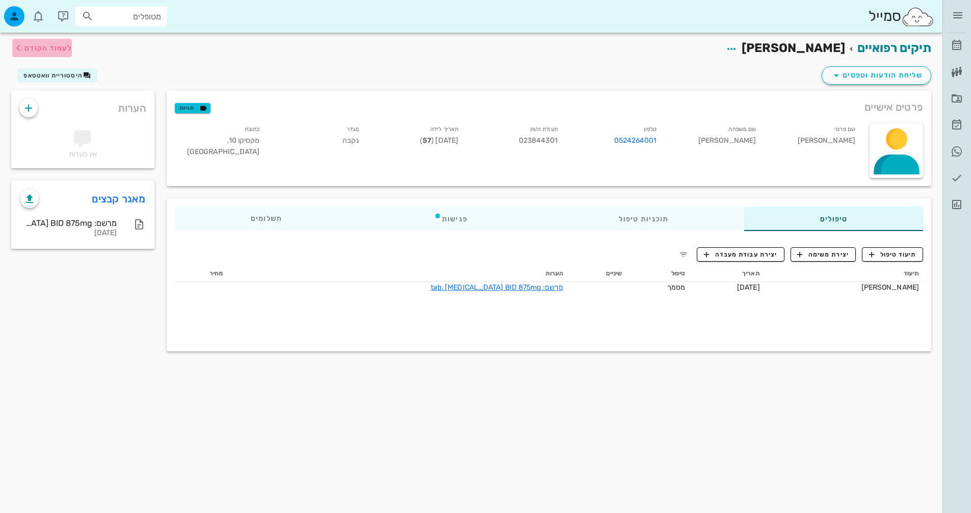
click at [18, 54] on button "לעמוד הקודם" at bounding box center [42, 48] width 60 height 18
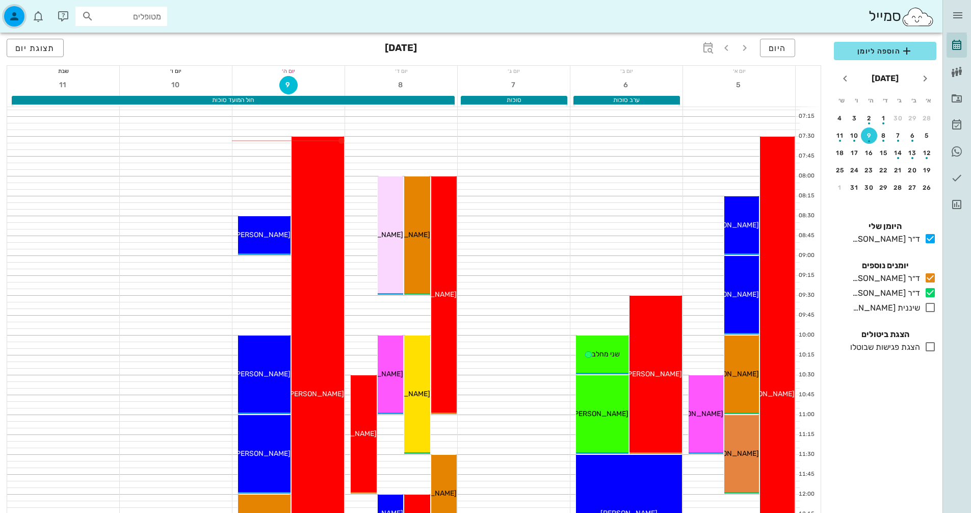
click at [19, 18] on icon "button" at bounding box center [14, 16] width 12 height 12
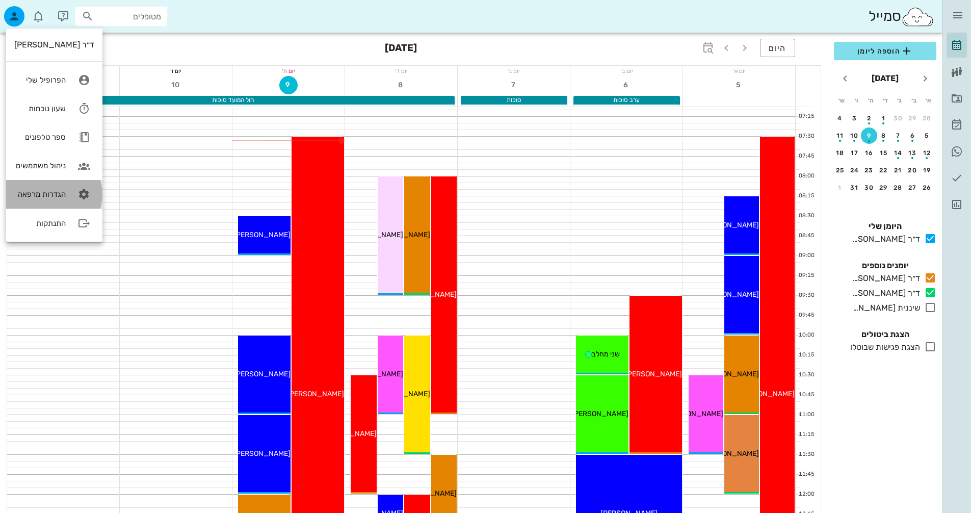
click at [50, 203] on link "הגדרות מרפאה" at bounding box center [54, 194] width 96 height 29
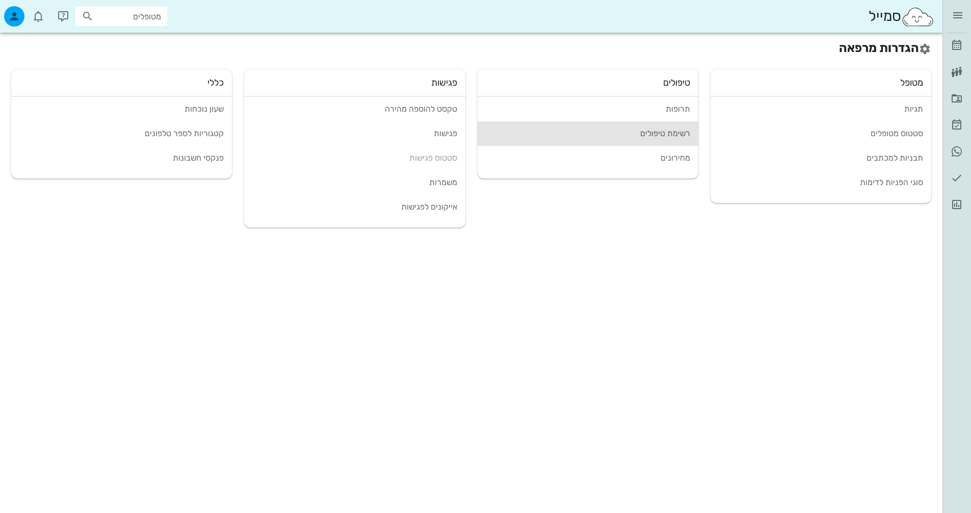
click at [657, 135] on div "רשימת טיפולים" at bounding box center [588, 133] width 204 height 10
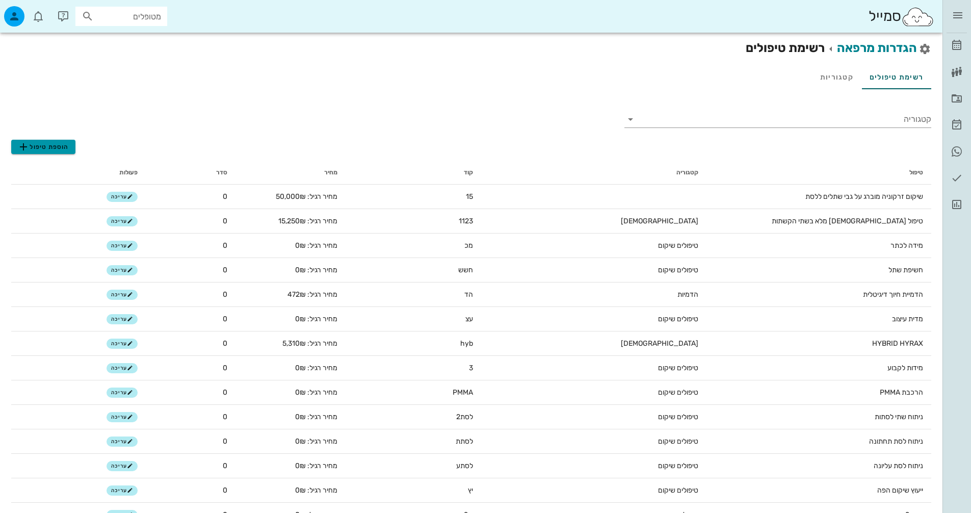
click at [32, 151] on span "הוספת טיפול" at bounding box center [42, 147] width 51 height 12
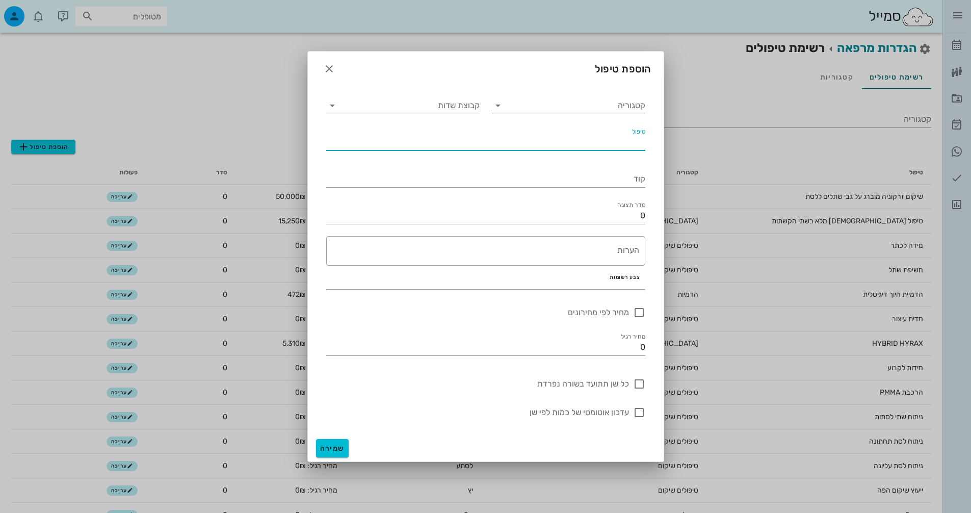
click at [569, 136] on input "טיפול" at bounding box center [485, 142] width 319 height 16
type input "הרכבת refinment"
click at [632, 104] on div "קטגוריה" at bounding box center [568, 102] width 153 height 22
click at [626, 111] on input "קטגוריה" at bounding box center [576, 105] width 137 height 16
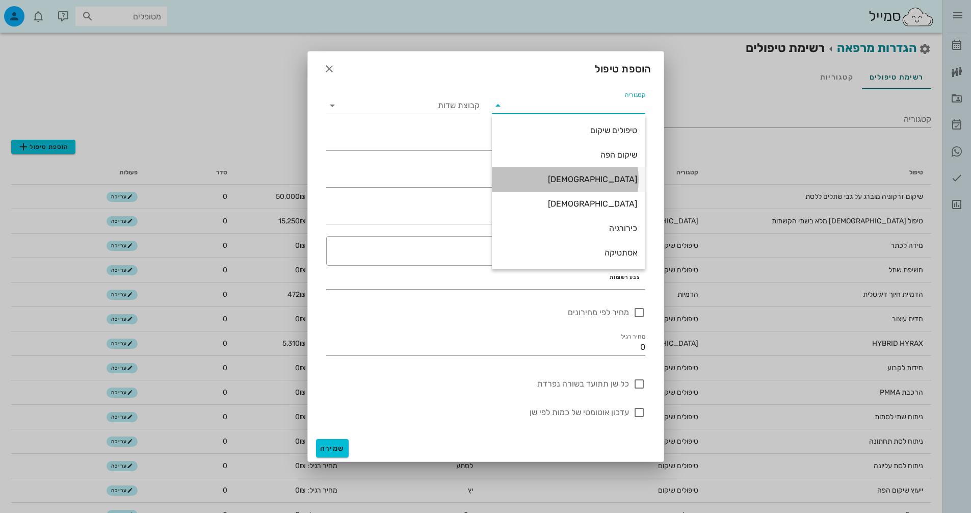
click at [591, 185] on div "[DEMOGRAPHIC_DATA]" at bounding box center [568, 179] width 137 height 22
type input "[DEMOGRAPHIC_DATA]"
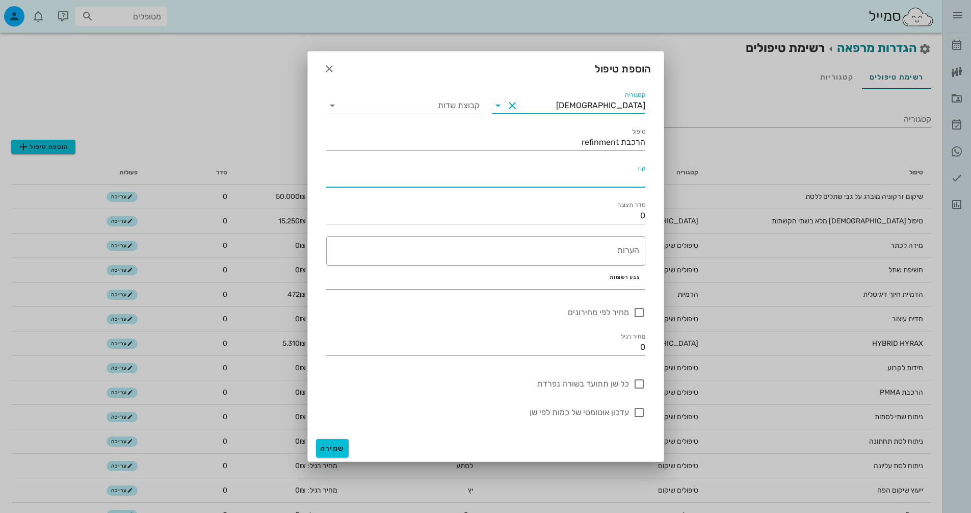
click at [610, 175] on input "קוד" at bounding box center [485, 179] width 319 height 16
type input "refin"
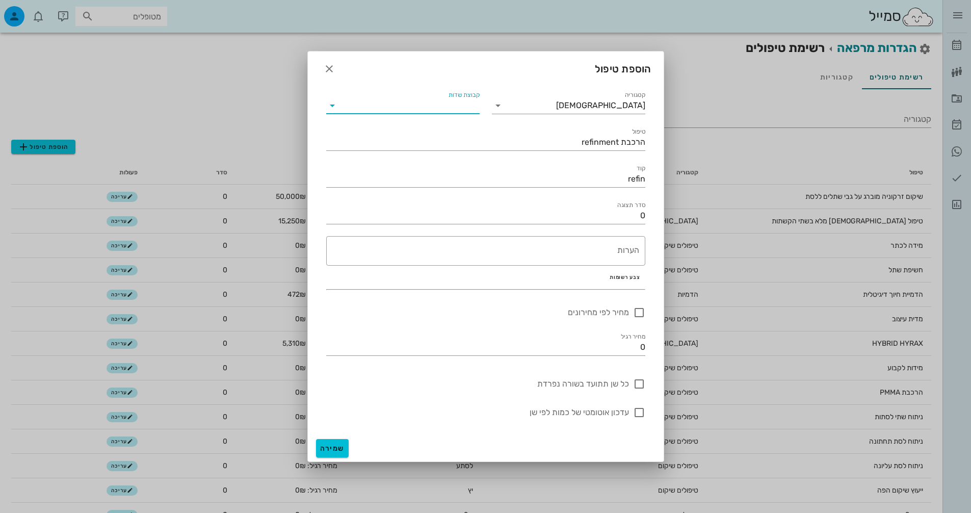
click at [442, 100] on input "קבוצת שדות" at bounding box center [410, 105] width 137 height 16
click at [450, 81] on div "הוספת טיפול" at bounding box center [486, 67] width 356 height 32
click at [581, 206] on div "סדר תצוגה 0" at bounding box center [485, 212] width 319 height 22
click at [580, 213] on input "0" at bounding box center [485, 215] width 319 height 16
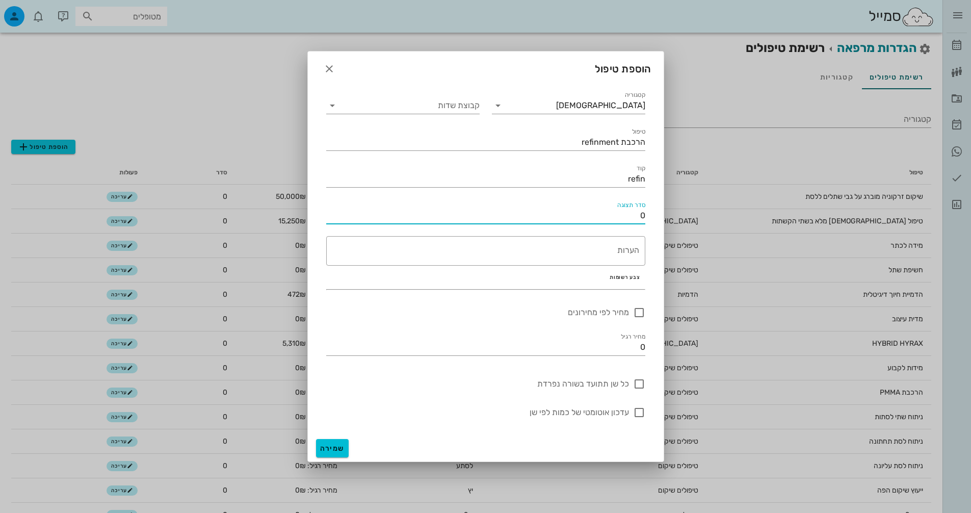
click at [580, 213] on input "0" at bounding box center [485, 215] width 319 height 16
type input "15"
click at [344, 446] on button "שמירה" at bounding box center [332, 448] width 33 height 18
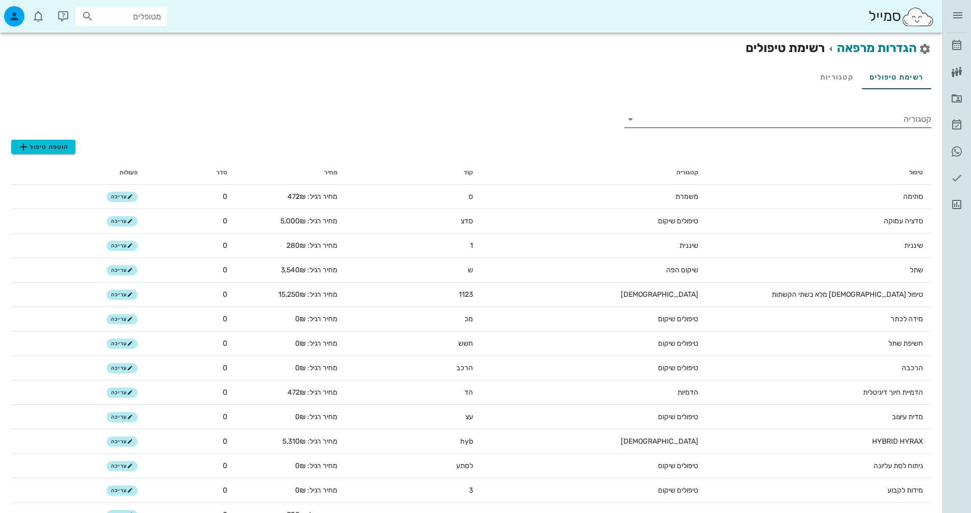
click at [859, 127] on div "קטגוריה" at bounding box center [777, 119] width 307 height 16
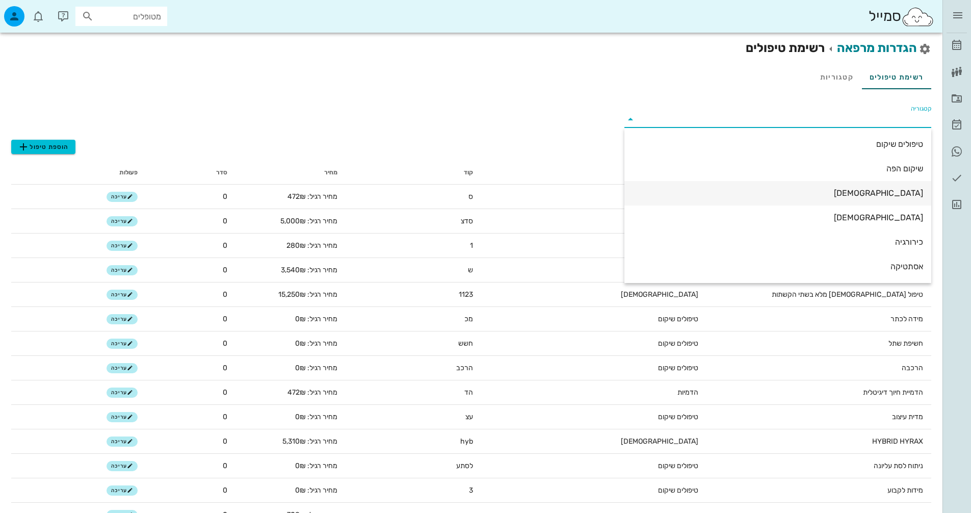
click at [874, 199] on div "[DEMOGRAPHIC_DATA]" at bounding box center [777, 193] width 290 height 22
type input "[DEMOGRAPHIC_DATA]"
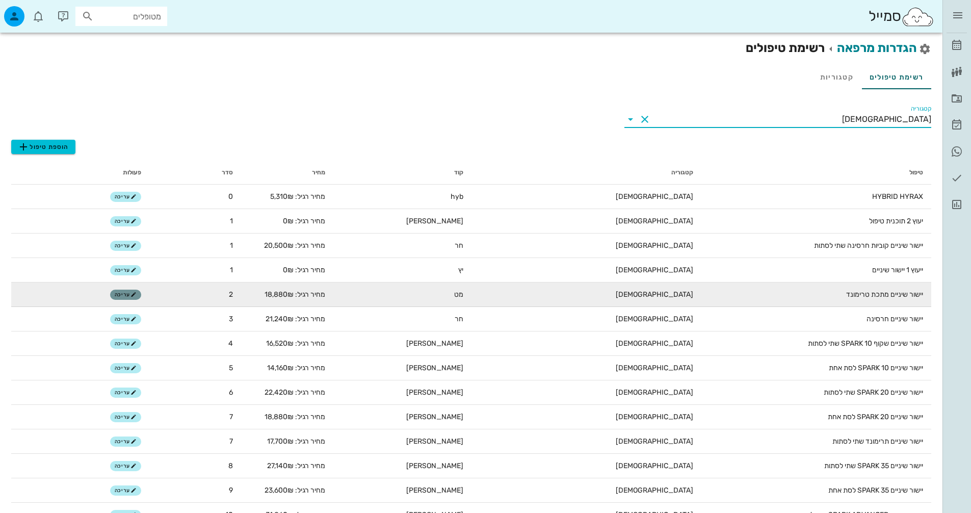
click at [131, 295] on icon "button" at bounding box center [133, 294] width 6 height 6
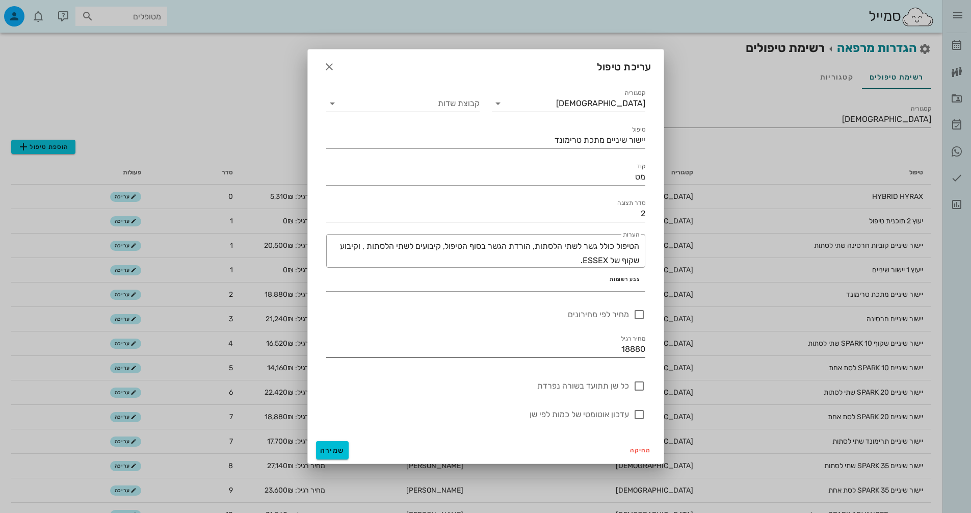
click at [624, 350] on input "18880" at bounding box center [485, 349] width 319 height 16
type input "17700"
click at [334, 453] on span "שמירה" at bounding box center [332, 450] width 24 height 9
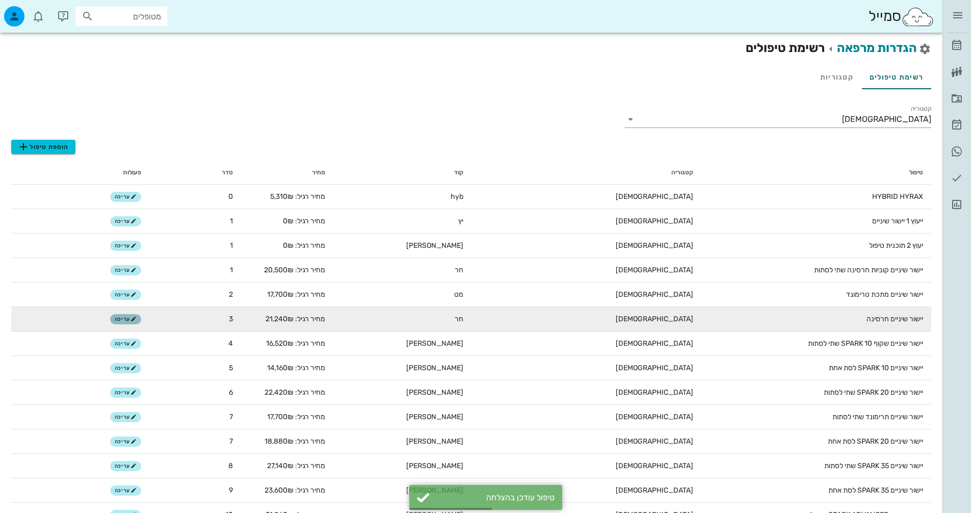
click at [133, 321] on icon "button" at bounding box center [133, 319] width 6 height 6
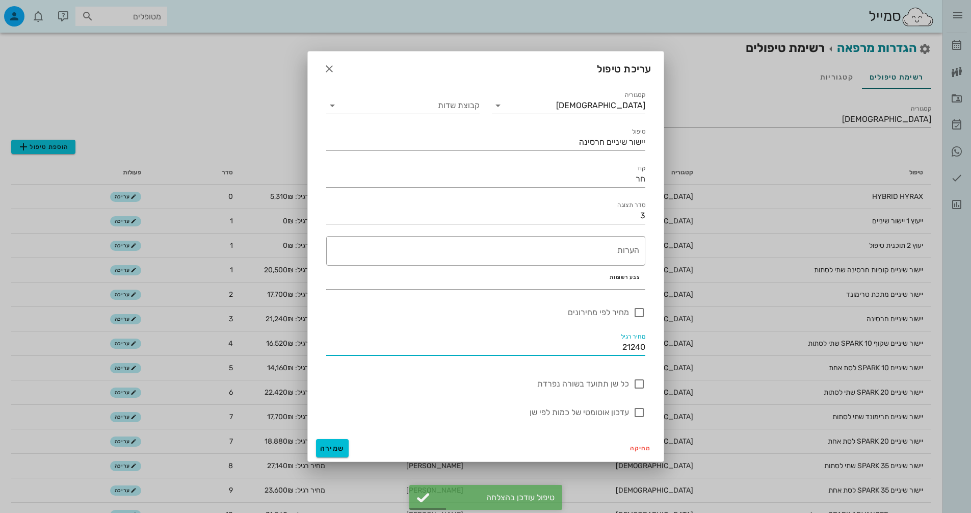
click at [575, 340] on input "21240" at bounding box center [485, 347] width 319 height 16
click at [639, 347] on input "21240" at bounding box center [485, 347] width 319 height 16
type input "20060"
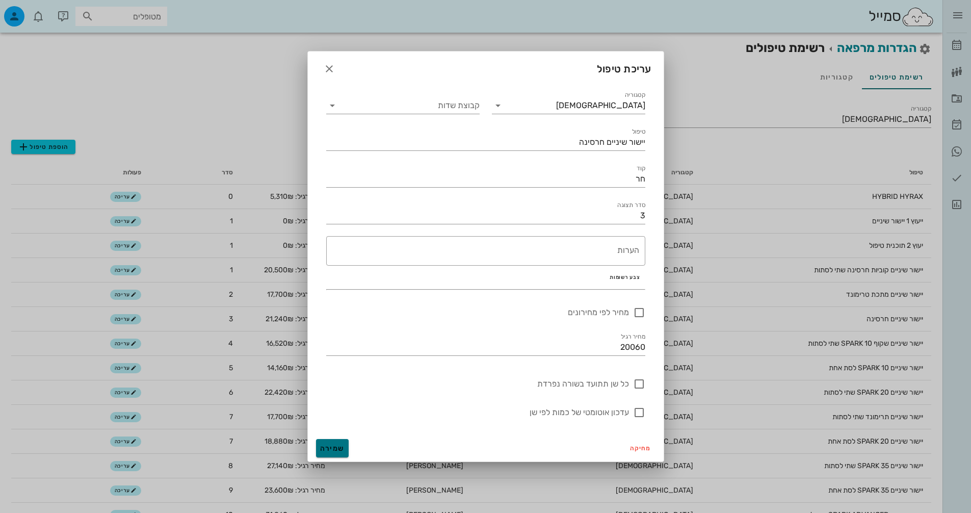
click at [320, 442] on button "שמירה" at bounding box center [332, 448] width 33 height 18
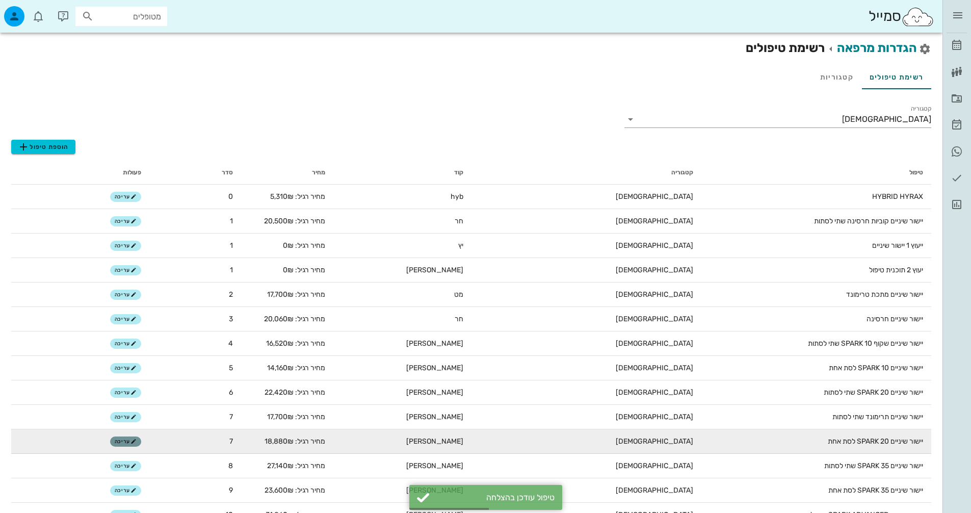
click at [134, 440] on icon "button" at bounding box center [133, 441] width 6 height 6
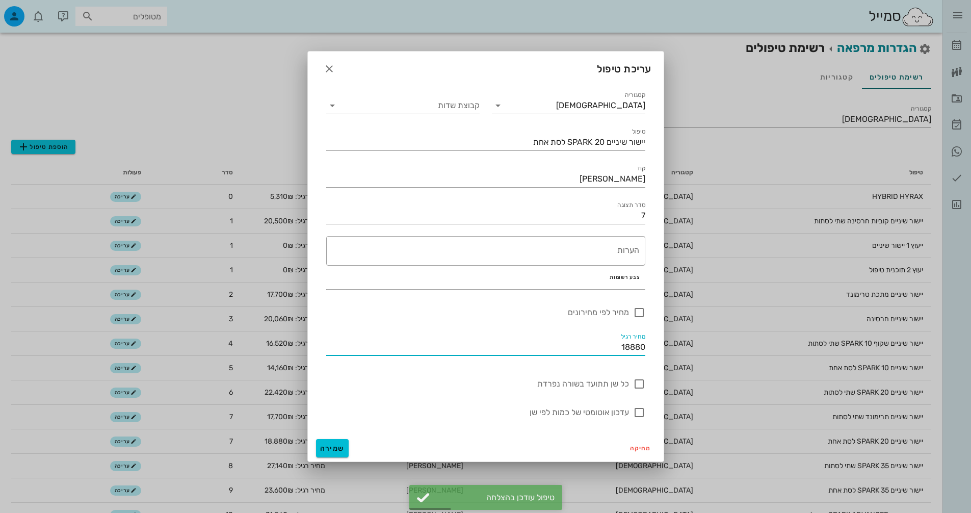
click at [633, 346] on input "18880" at bounding box center [485, 347] width 319 height 16
click at [629, 354] on input "18880" at bounding box center [485, 347] width 319 height 16
click at [588, 342] on input "18880" at bounding box center [485, 347] width 319 height 16
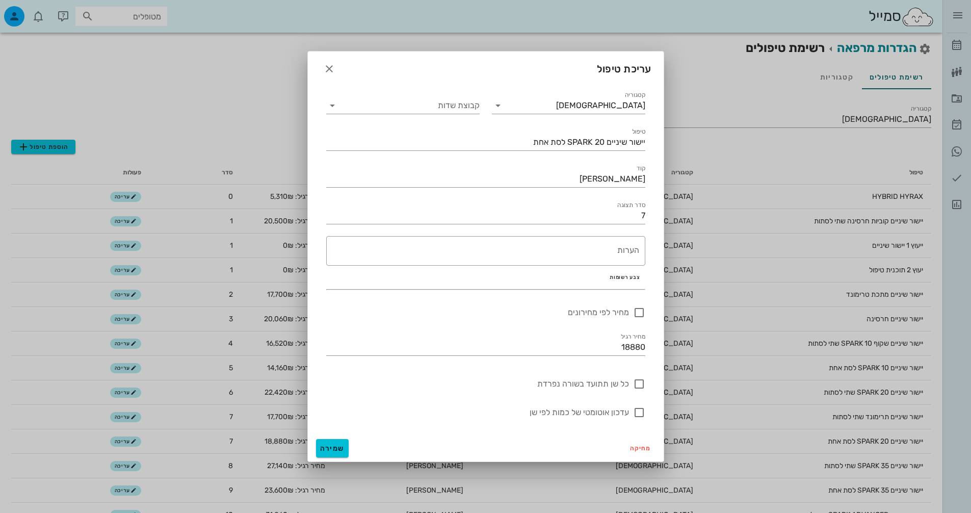
click at [304, 68] on div at bounding box center [485, 256] width 971 height 513
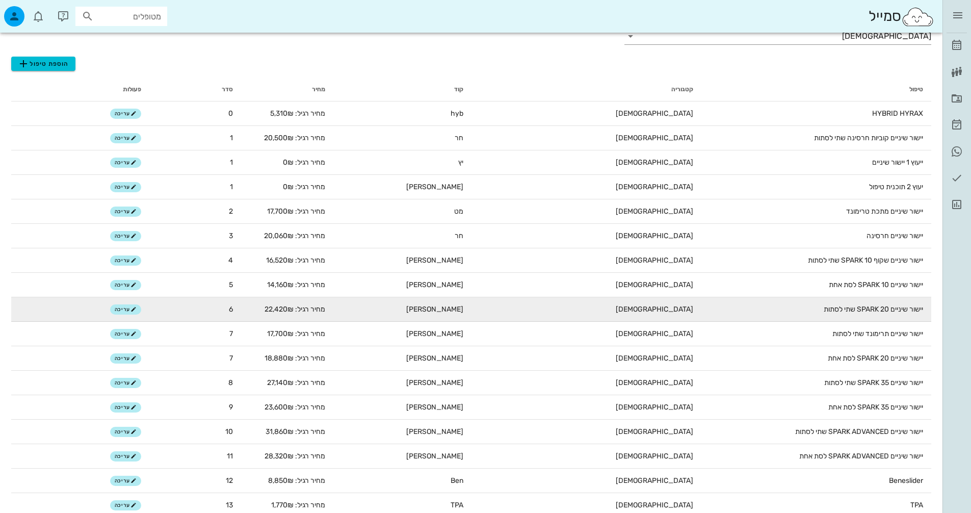
scroll to position [306, 0]
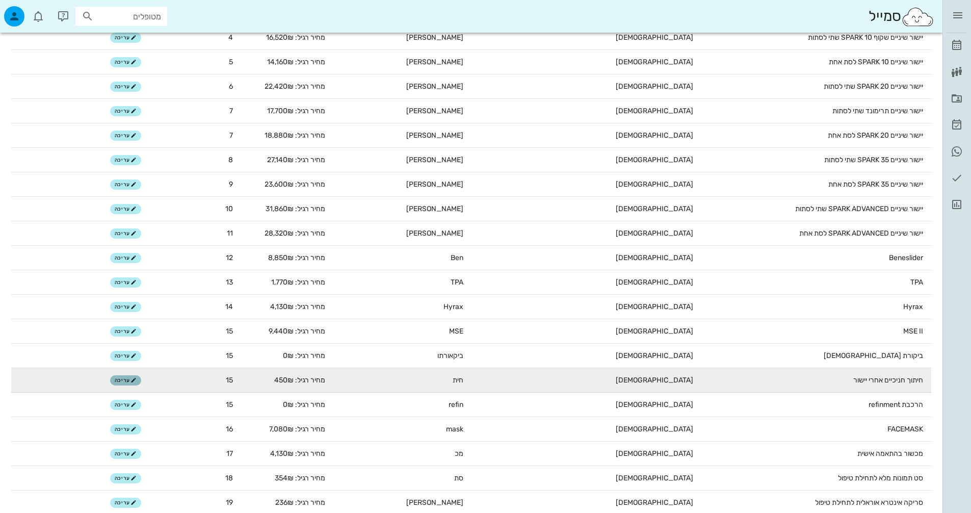
click at [127, 379] on span "עריכה" at bounding box center [126, 380] width 22 height 6
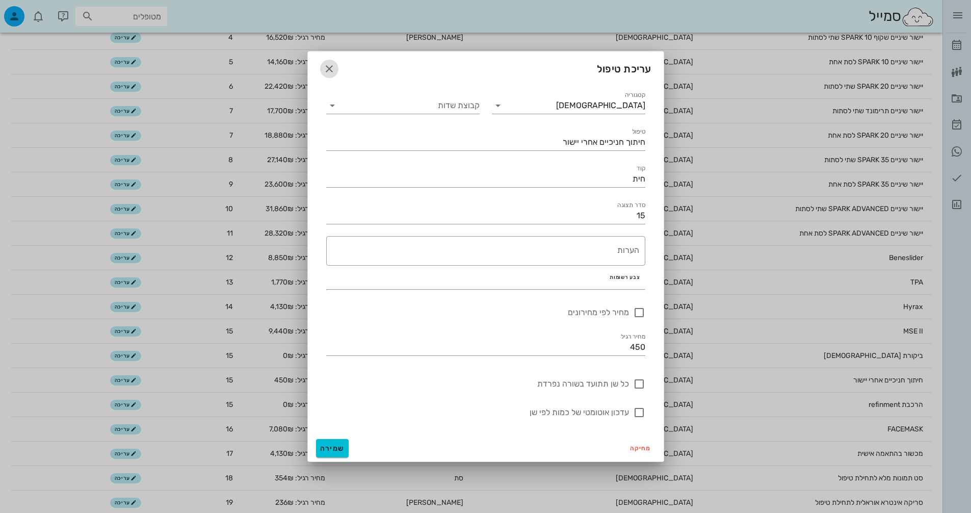
click at [322, 68] on span "button" at bounding box center [329, 69] width 18 height 12
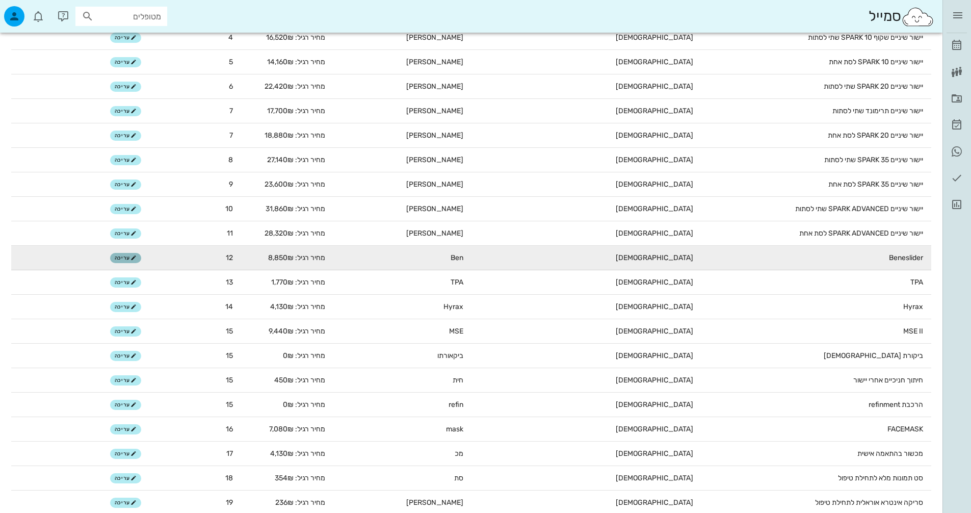
click at [117, 255] on span "עריכה" at bounding box center [126, 258] width 22 height 6
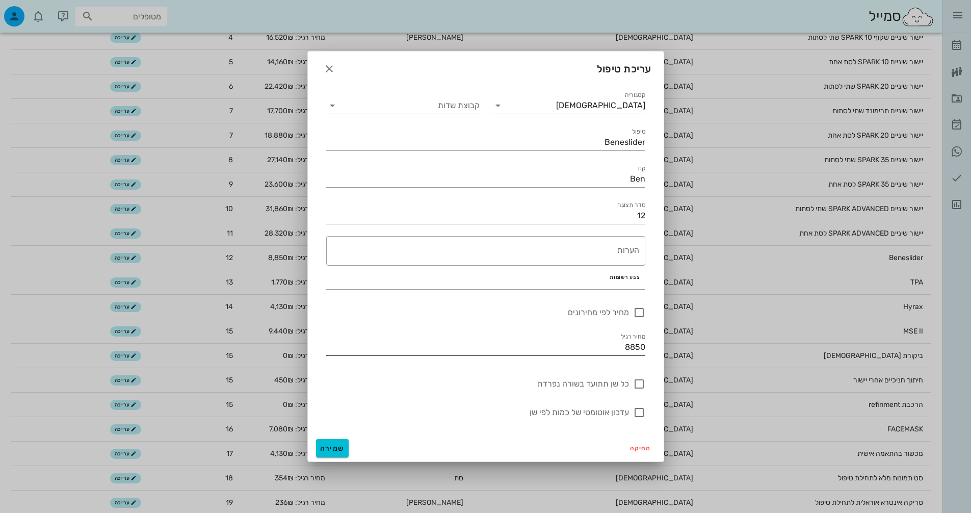
click at [636, 344] on input "8850" at bounding box center [485, 347] width 319 height 16
type input "6"
type input "8260"
click at [331, 456] on button "שמירה" at bounding box center [332, 448] width 33 height 18
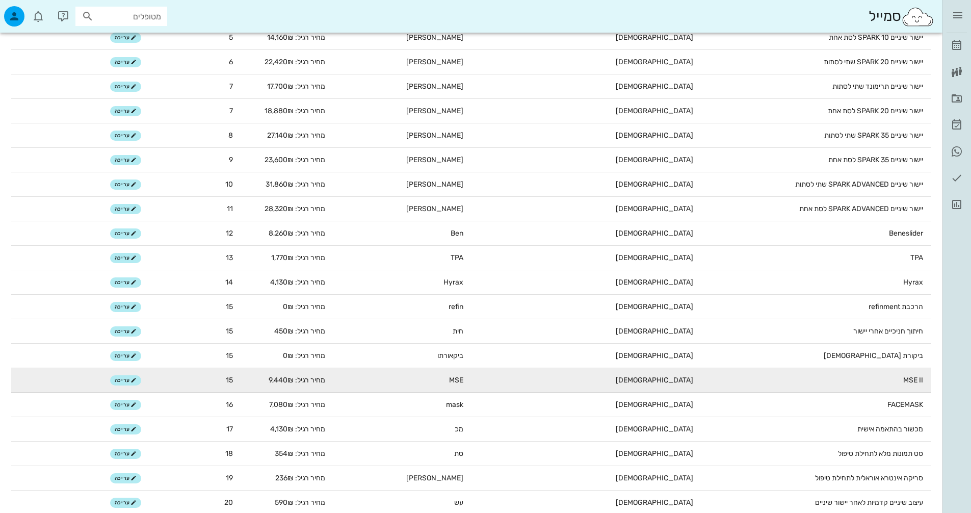
scroll to position [0, 0]
